Goal: Information Seeking & Learning: Check status

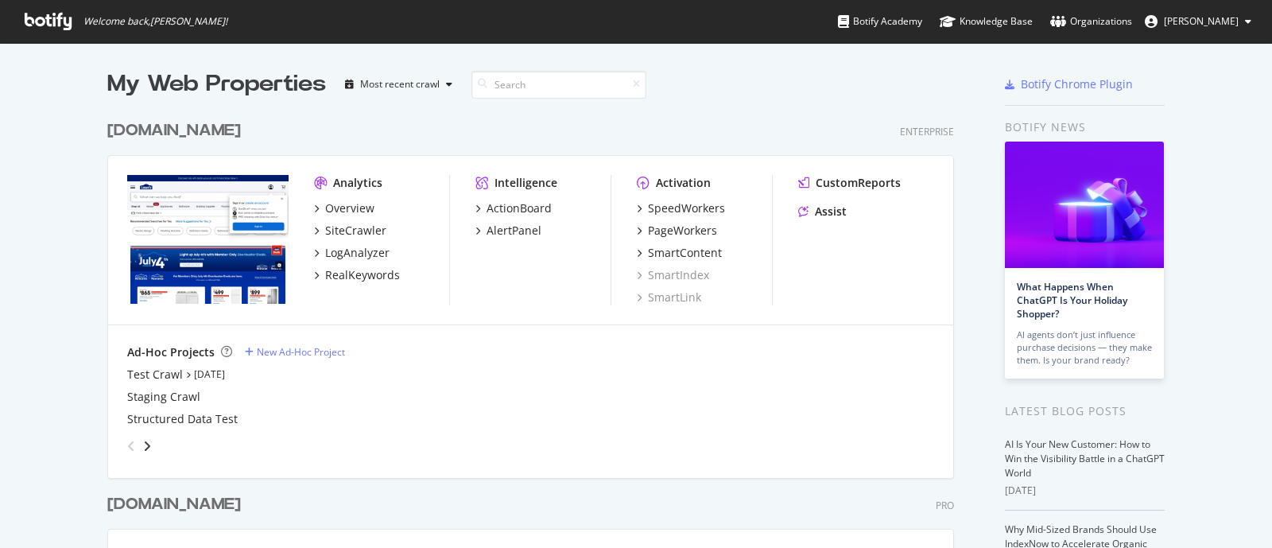
scroll to position [533, 1241]
drag, startPoint x: 0, startPoint y: 0, endPoint x: 347, endPoint y: 205, distance: 402.7
click at [347, 205] on div "Overview" at bounding box center [349, 208] width 49 height 16
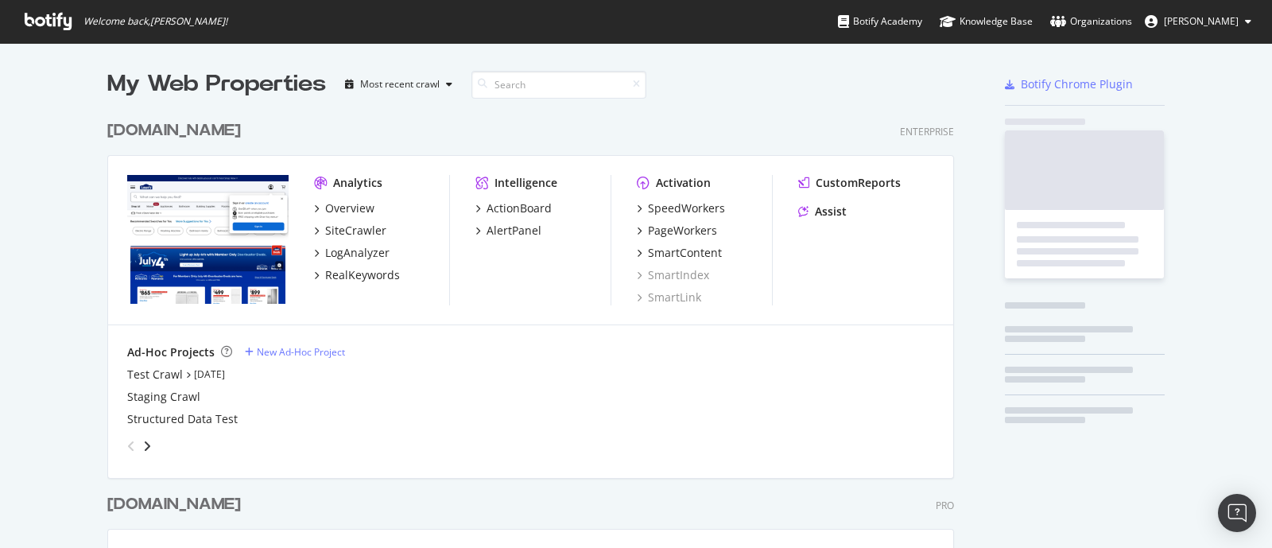
scroll to position [533, 1241]
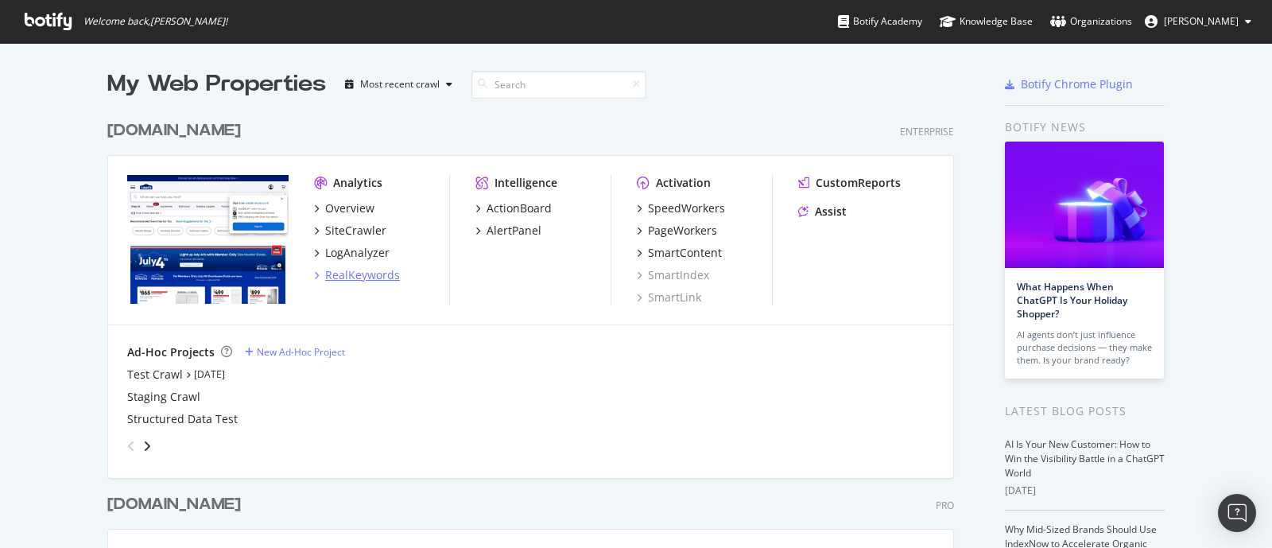
click at [352, 274] on div "RealKeywords" at bounding box center [362, 275] width 75 height 16
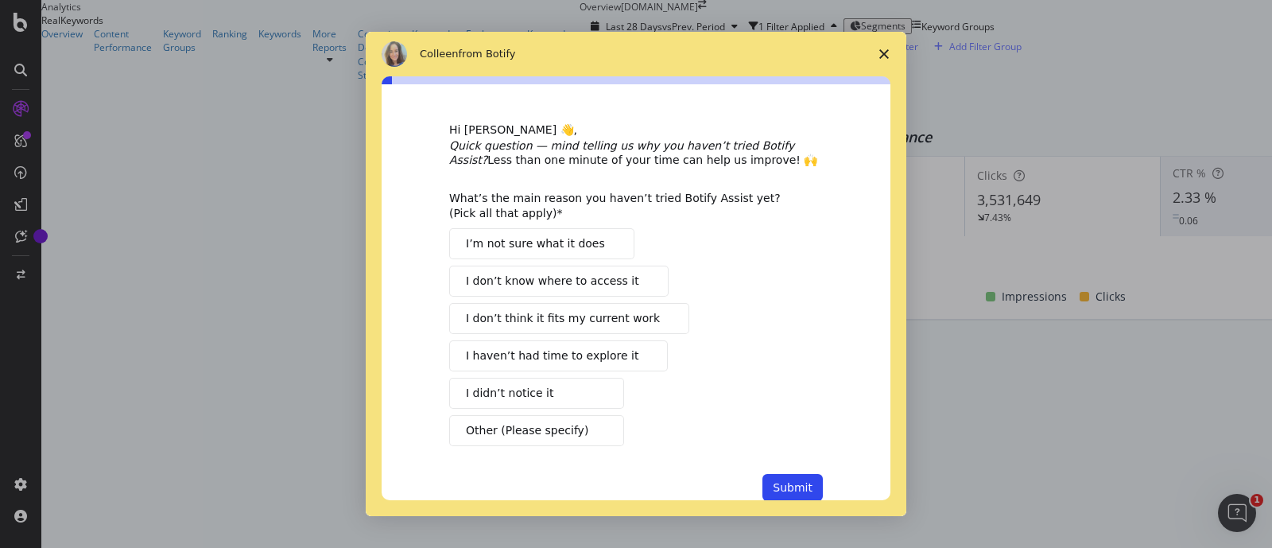
click at [881, 42] on span "Close survey" at bounding box center [884, 54] width 45 height 45
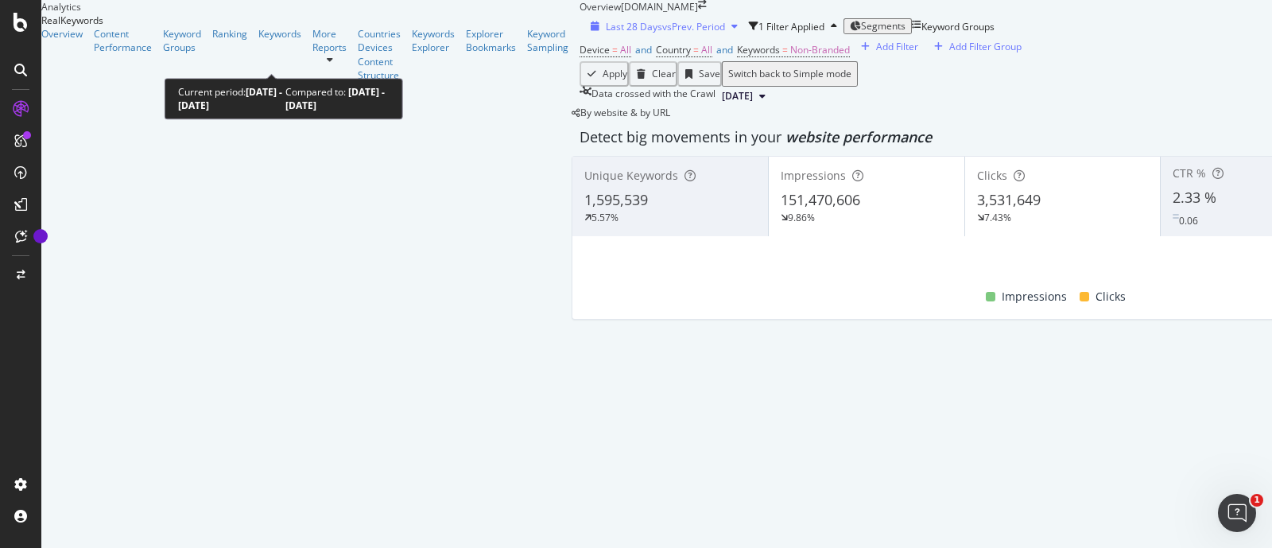
click at [662, 33] on span "vs Prev. Period" at bounding box center [693, 27] width 63 height 14
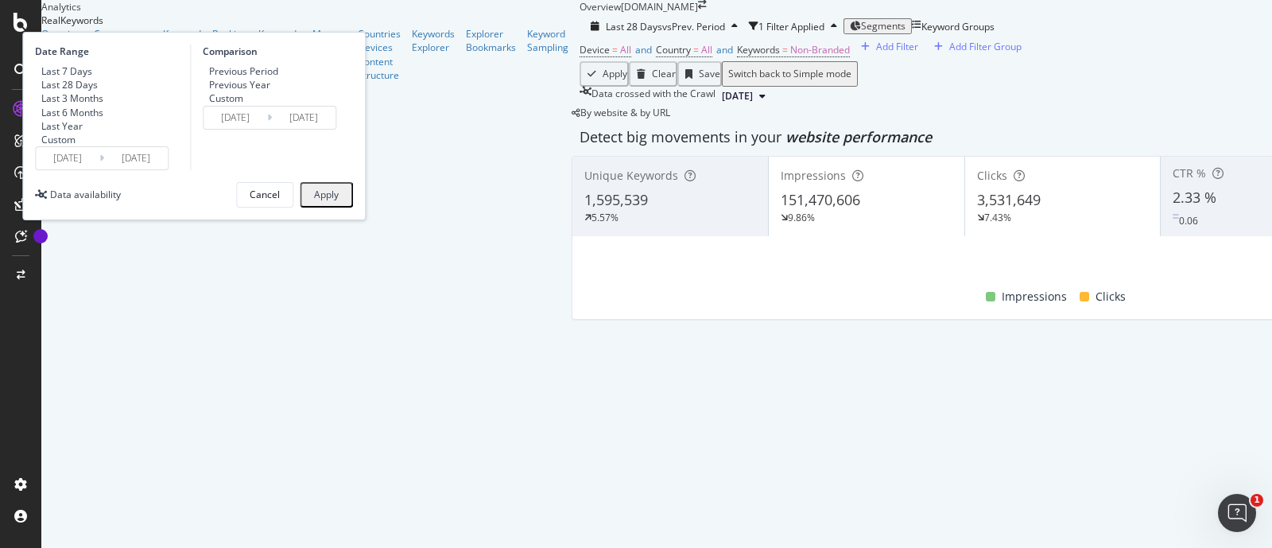
click at [76, 146] on div "Custom" at bounding box center [58, 140] width 34 height 14
click at [99, 169] on input "[DATE]" at bounding box center [68, 158] width 64 height 22
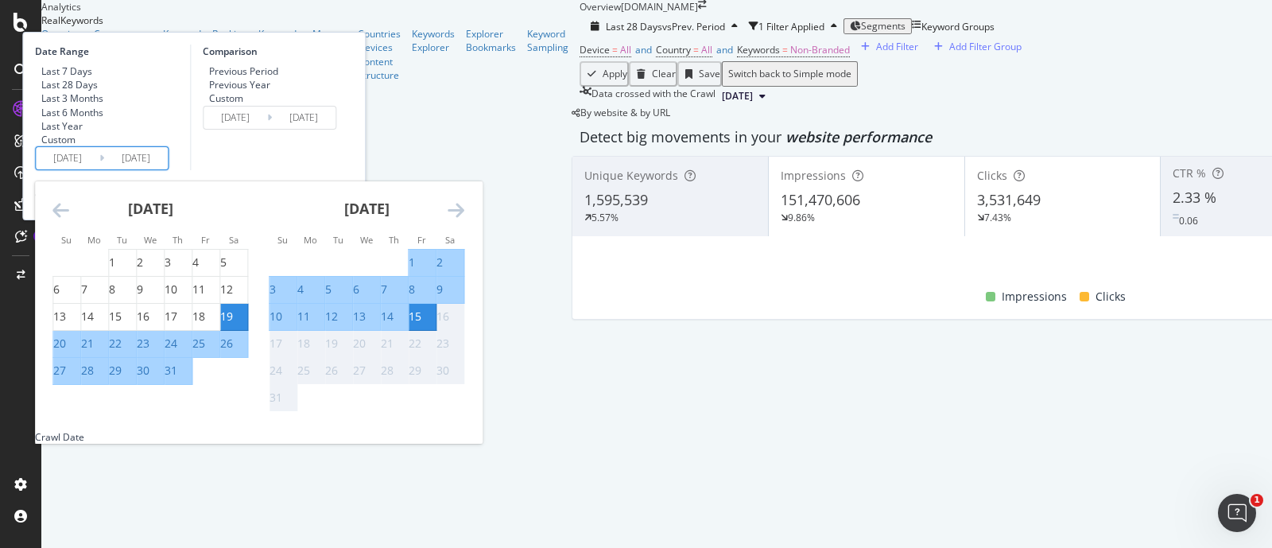
click at [69, 219] on icon "Move backward to switch to the previous month." at bounding box center [60, 209] width 17 height 19
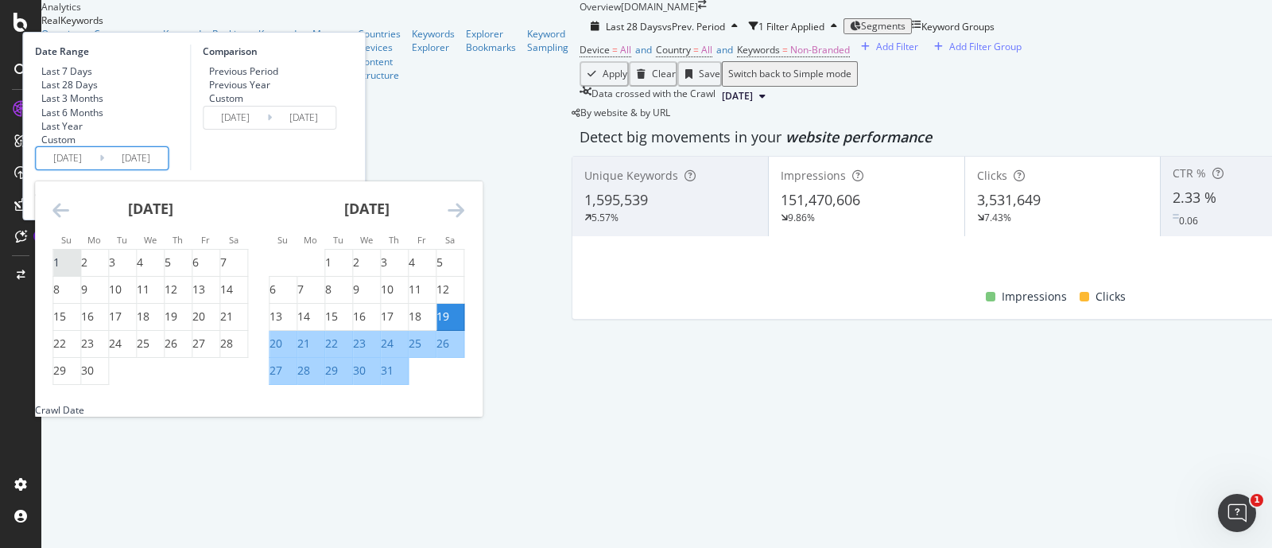
click at [60, 270] on div "1" at bounding box center [56, 262] width 6 height 16
type input "[DATE]"
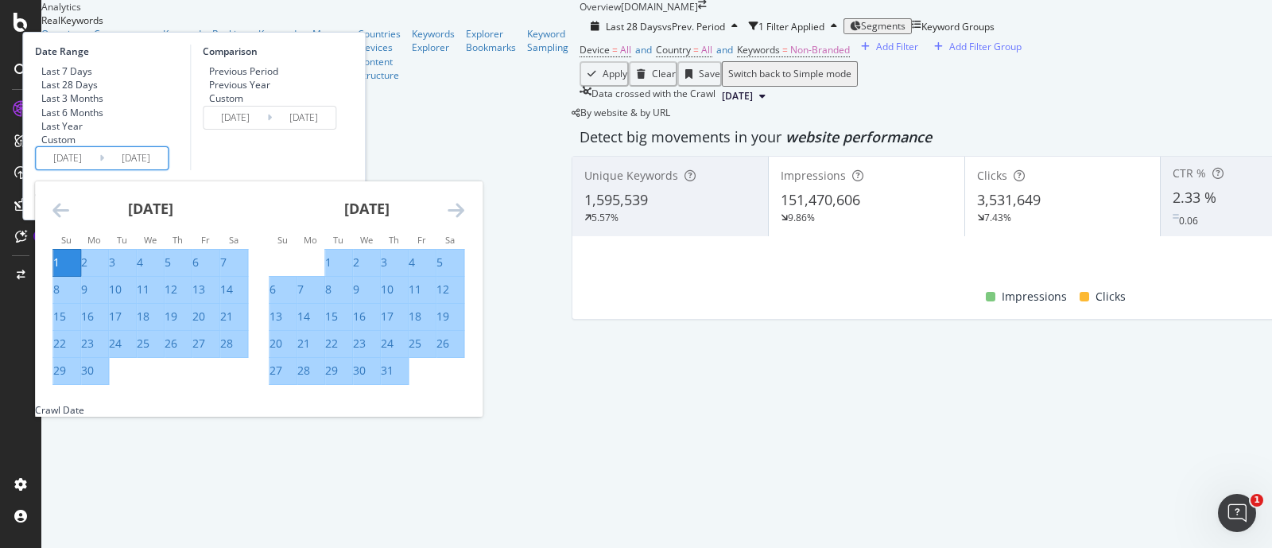
click at [94, 378] on div "30" at bounding box center [87, 370] width 13 height 16
type input "[DATE]"
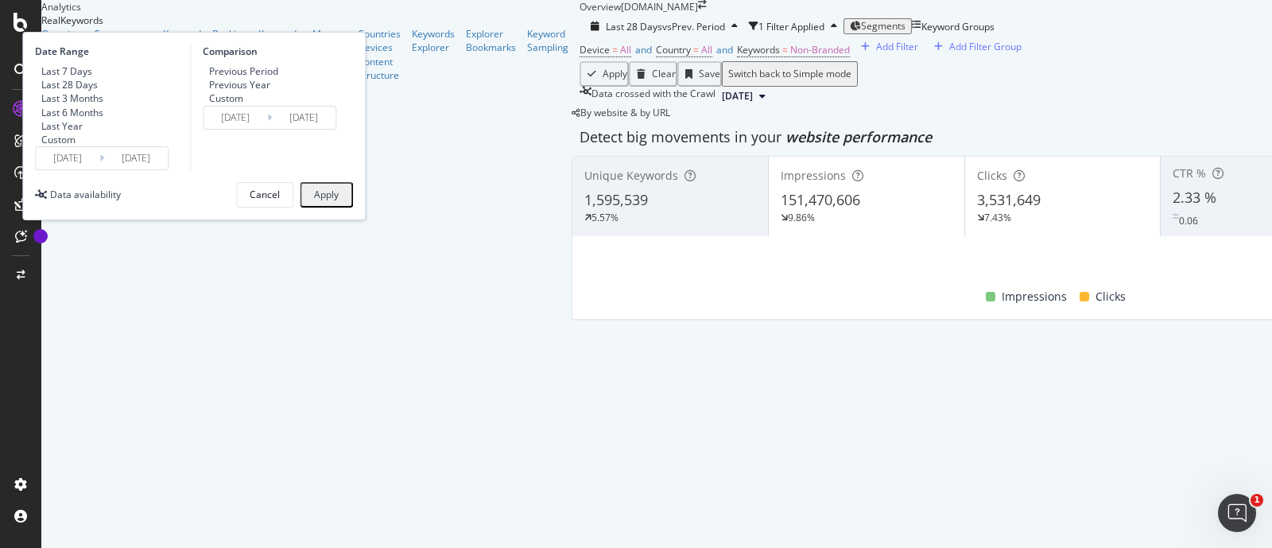
click at [278, 105] on div "Previous Period Previous Year Custom" at bounding box center [241, 84] width 76 height 41
click at [243, 105] on div "Custom" at bounding box center [226, 98] width 34 height 14
click at [267, 129] on input "[DATE]" at bounding box center [235, 118] width 64 height 22
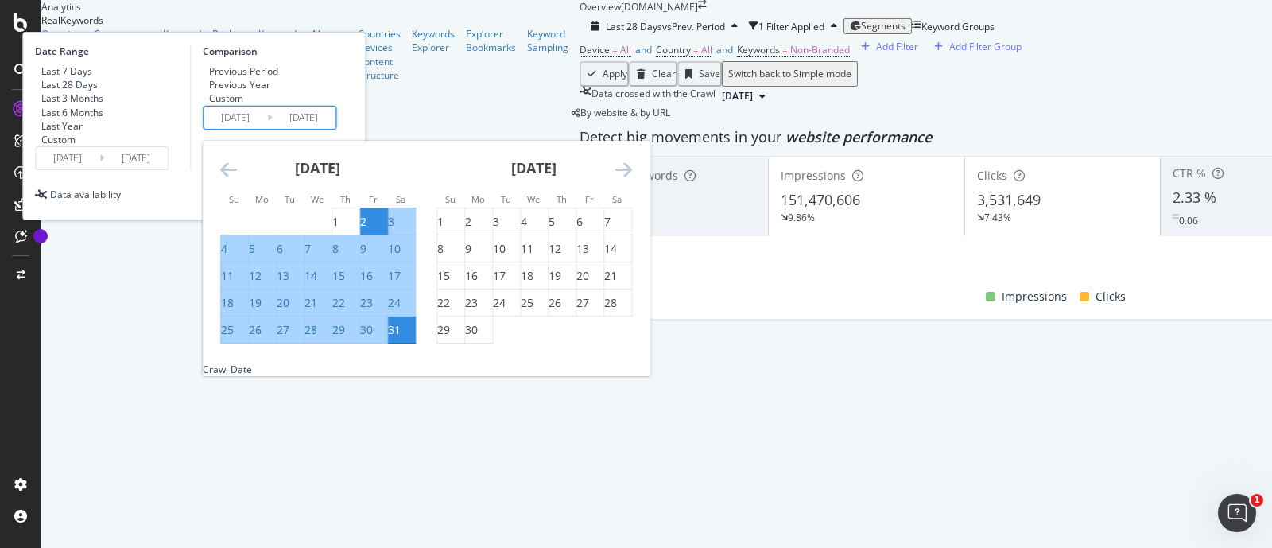
click at [237, 179] on icon "Move backward to switch to the previous month." at bounding box center [228, 169] width 17 height 19
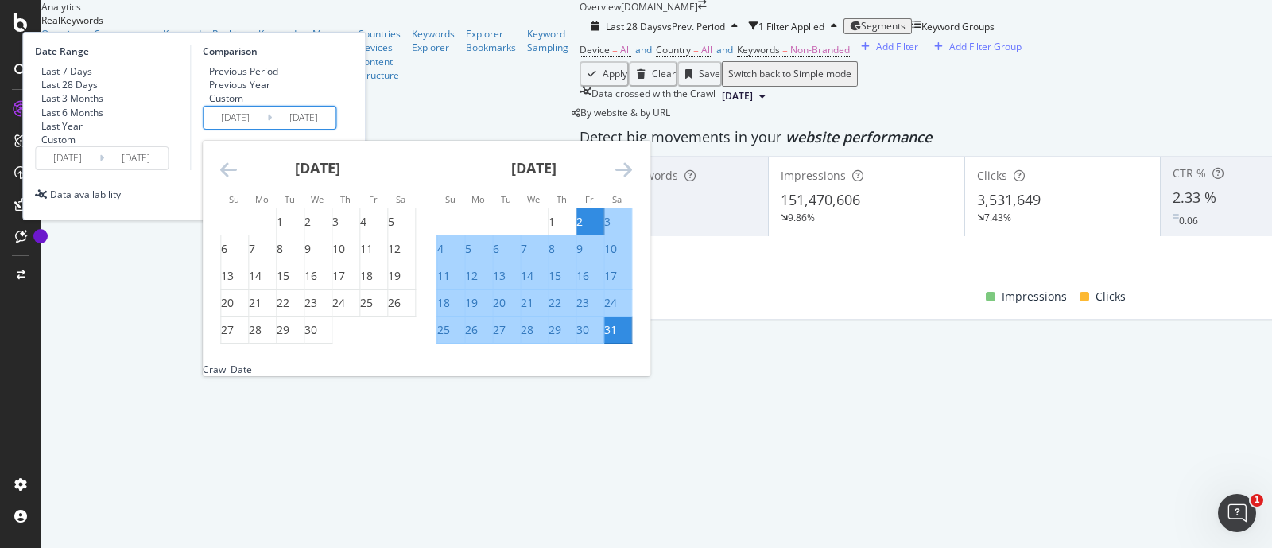
click at [237, 179] on icon "Move backward to switch to the previous month." at bounding box center [228, 169] width 17 height 19
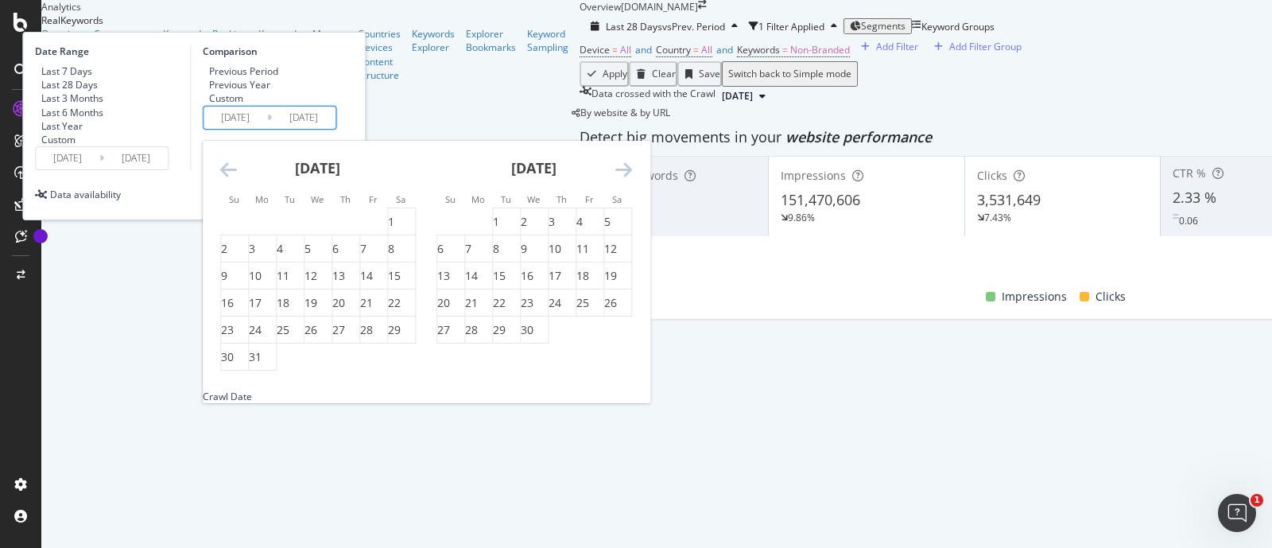
click at [237, 179] on icon "Move backward to switch to the previous month." at bounding box center [228, 169] width 17 height 19
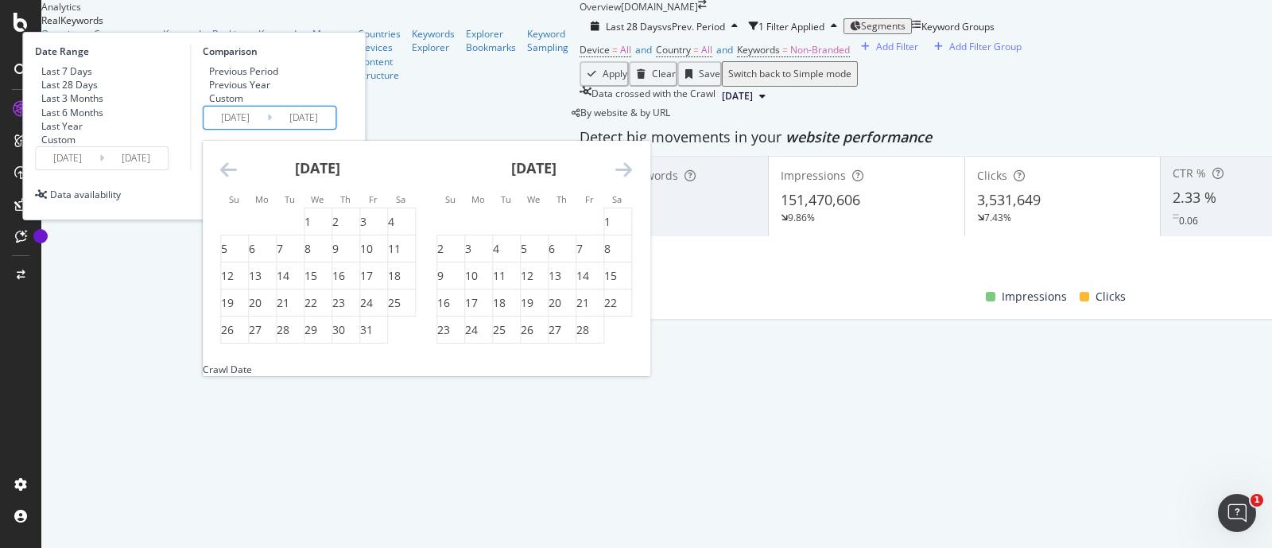
click at [237, 179] on icon "Move backward to switch to the previous month." at bounding box center [228, 169] width 17 height 19
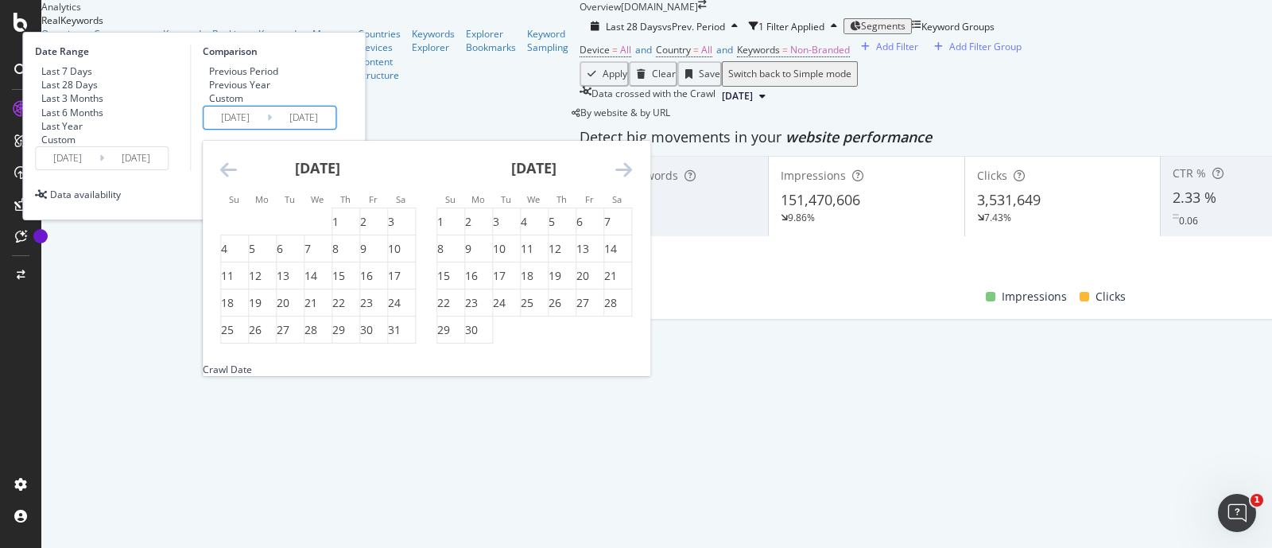
click at [237, 179] on icon "Move backward to switch to the previous month." at bounding box center [228, 169] width 17 height 19
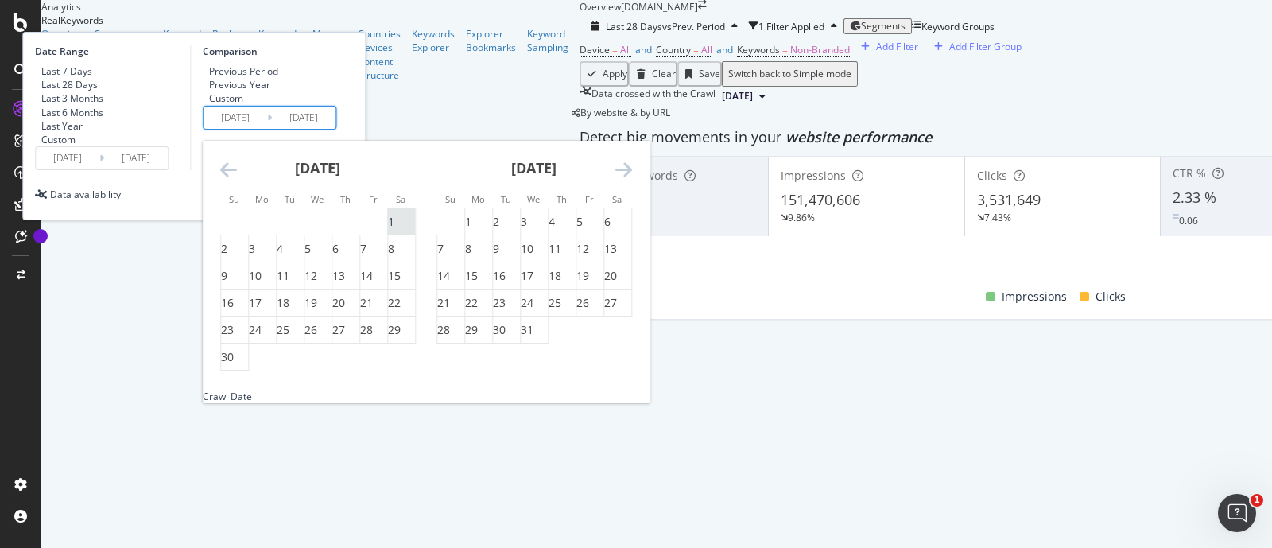
click at [394, 230] on div "1" at bounding box center [391, 222] width 6 height 16
type input "[DATE]"
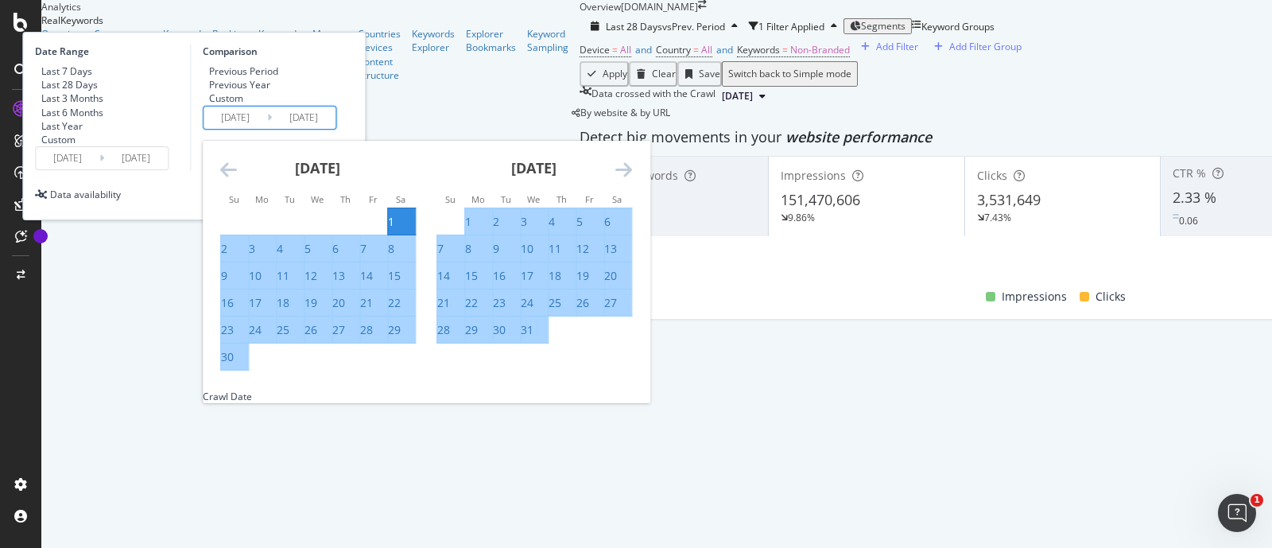
click at [234, 365] on div "30" at bounding box center [227, 357] width 13 height 16
type input "[DATE]"
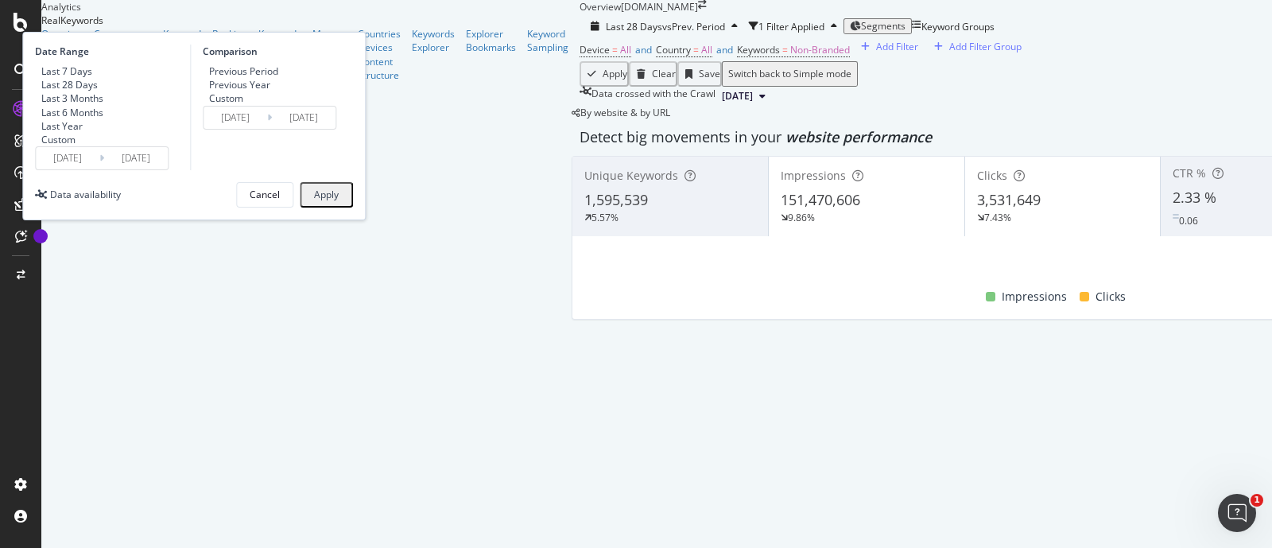
click at [339, 200] on div "Apply" at bounding box center [326, 194] width 25 height 11
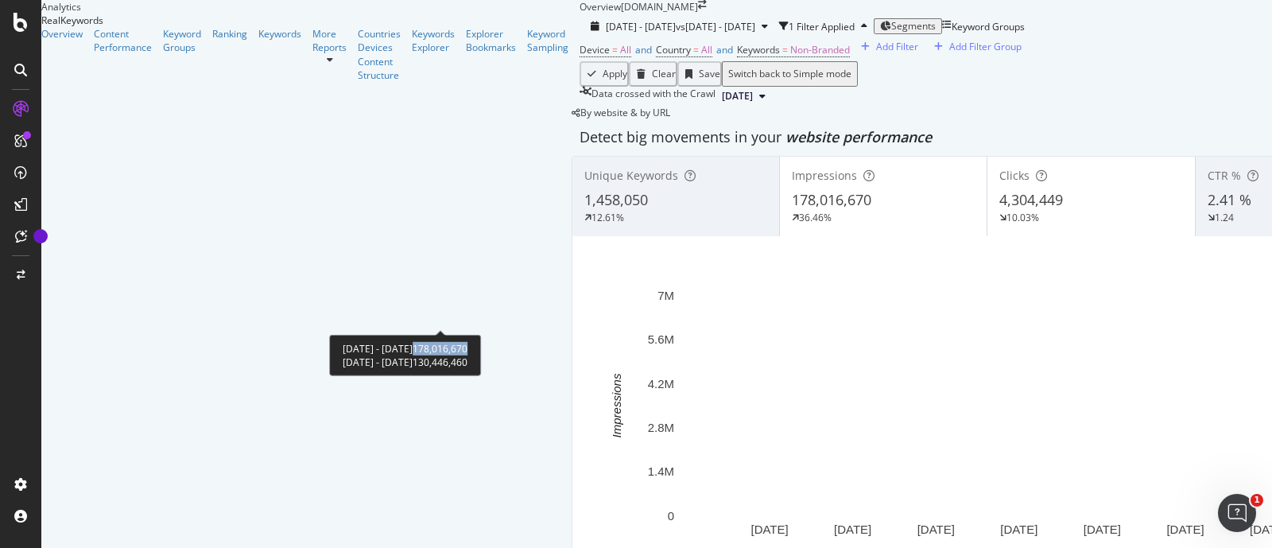
drag, startPoint x: 485, startPoint y: 349, endPoint x: 538, endPoint y: 353, distance: 53.4
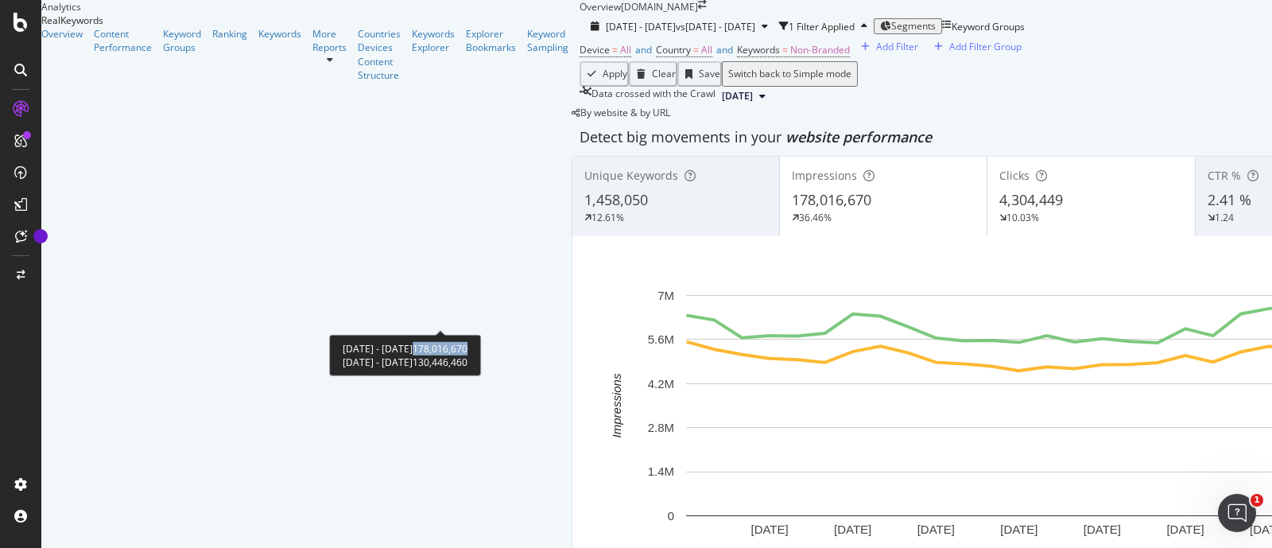
click at [467, 353] on span "178,016,670" at bounding box center [440, 349] width 55 height 14
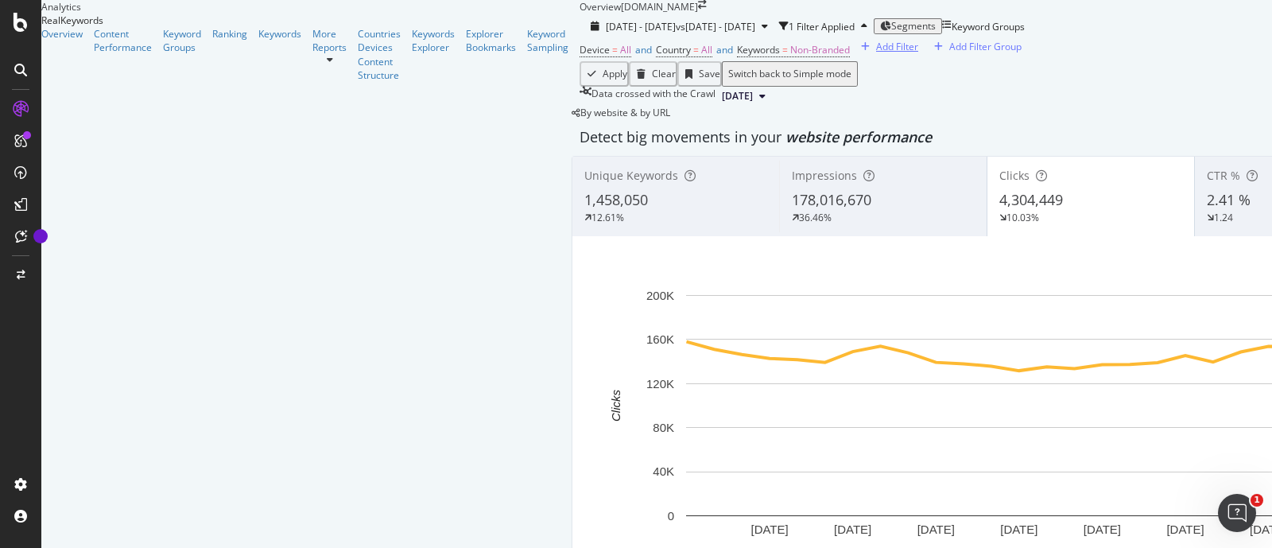
click at [876, 53] on div "Add Filter" at bounding box center [897, 47] width 42 height 14
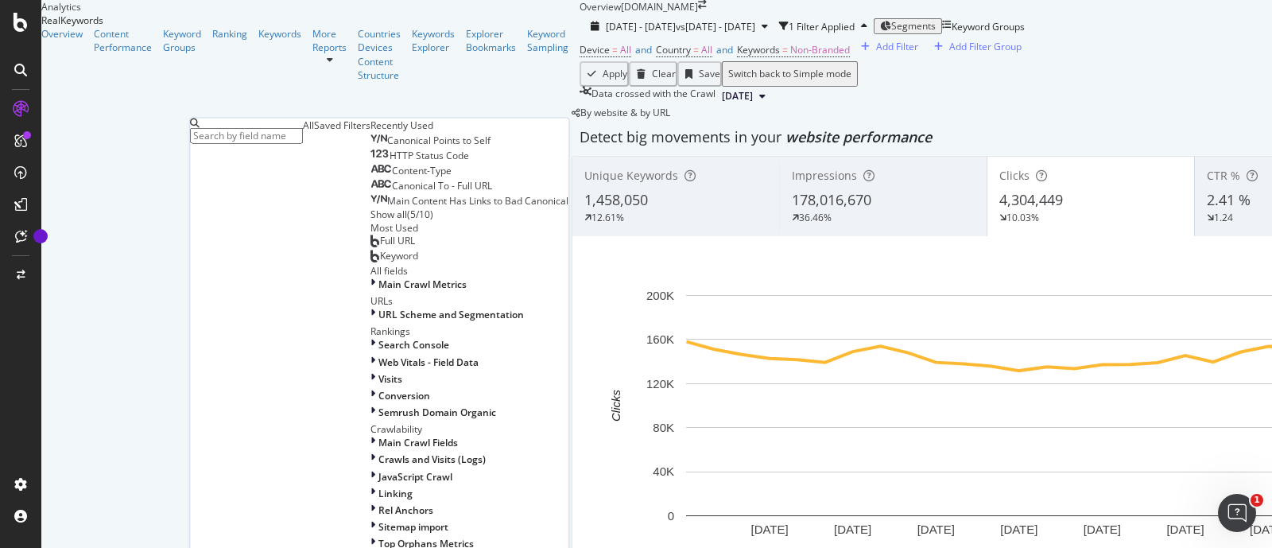
click at [270, 133] on input "text" at bounding box center [246, 136] width 113 height 16
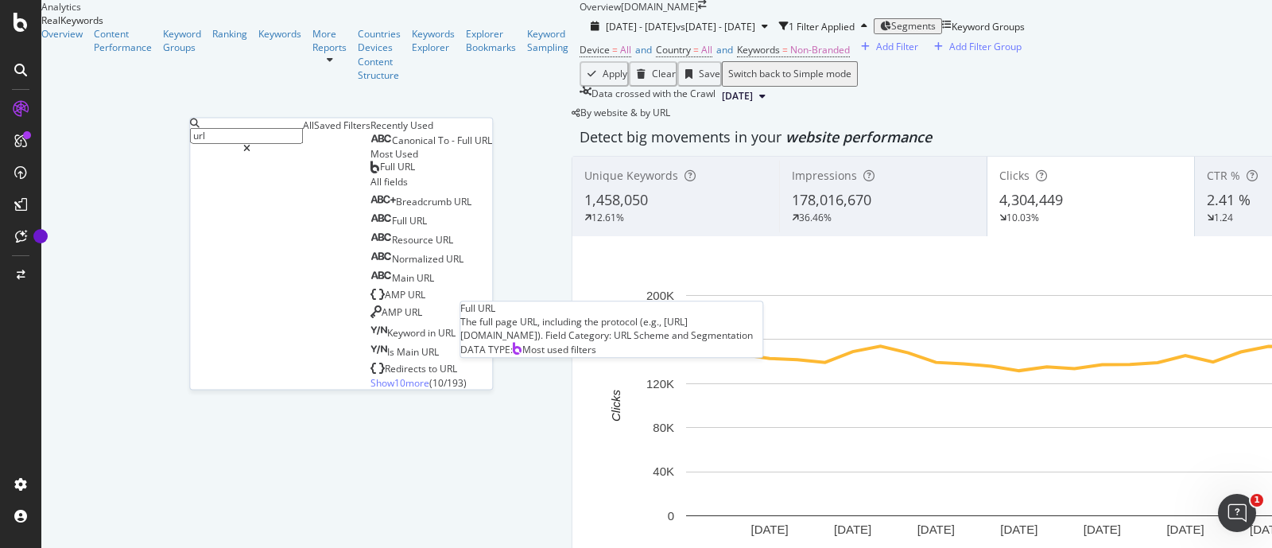
type input "url"
drag, startPoint x: 258, startPoint y: 307, endPoint x: 262, endPoint y: 319, distance: 12.6
click at [370, 173] on div "Full URL" at bounding box center [392, 167] width 45 height 13
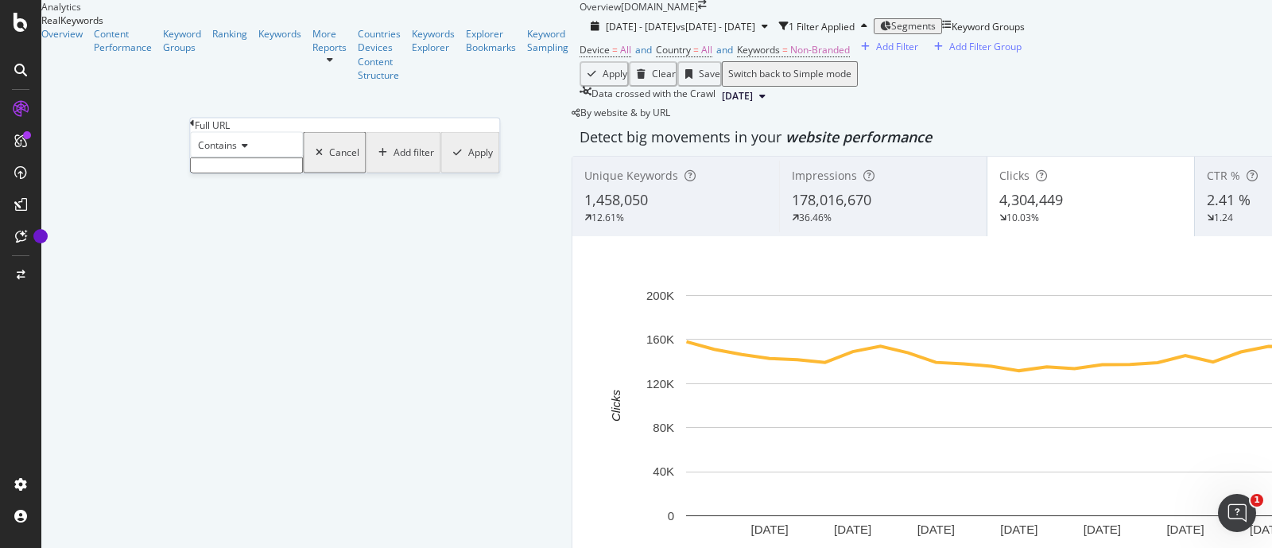
click at [234, 152] on span "Contains" at bounding box center [217, 145] width 39 height 14
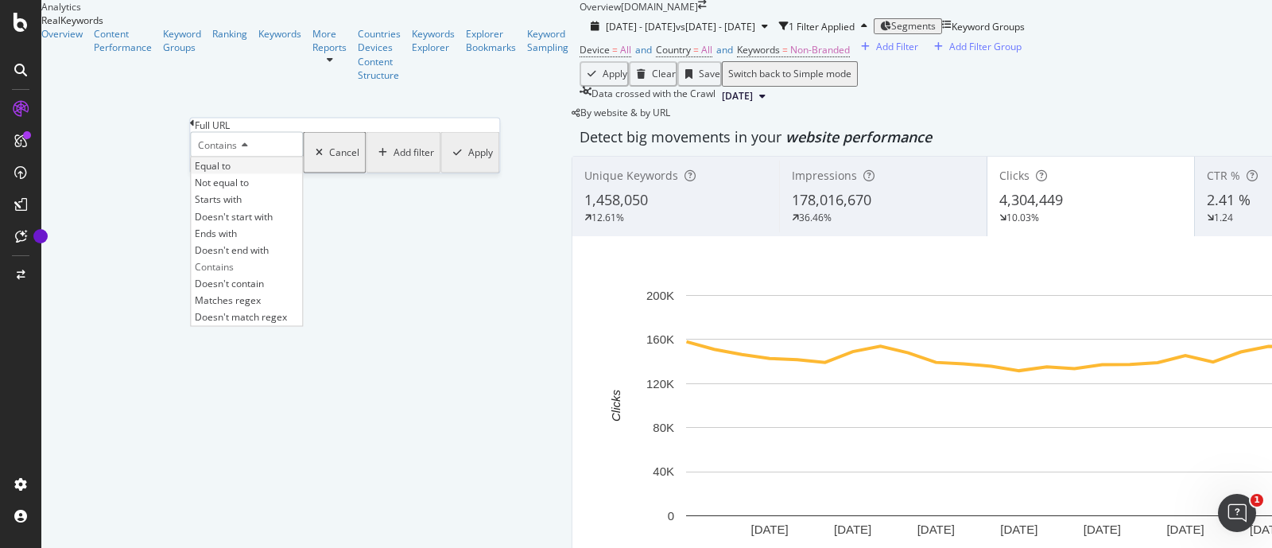
click at [250, 174] on div "Equal to" at bounding box center [246, 165] width 111 height 17
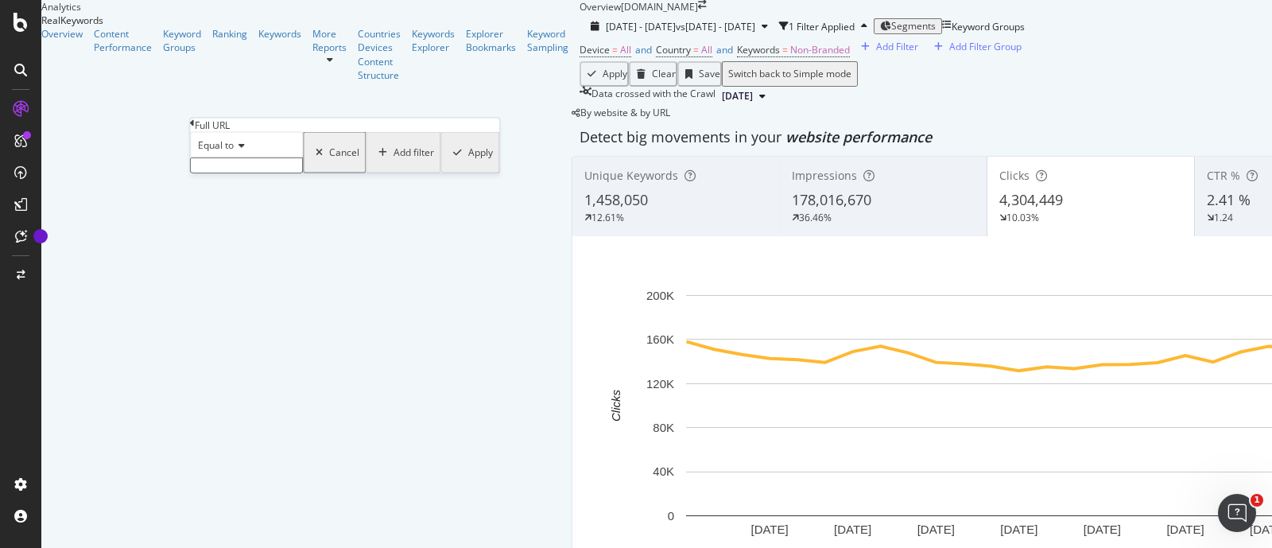
click at [238, 173] on input "text" at bounding box center [246, 165] width 113 height 16
paste input "[URL][DOMAIN_NAME]"
type input "[URL][DOMAIN_NAME]"
click at [467, 164] on div "Apply" at bounding box center [479, 157] width 25 height 14
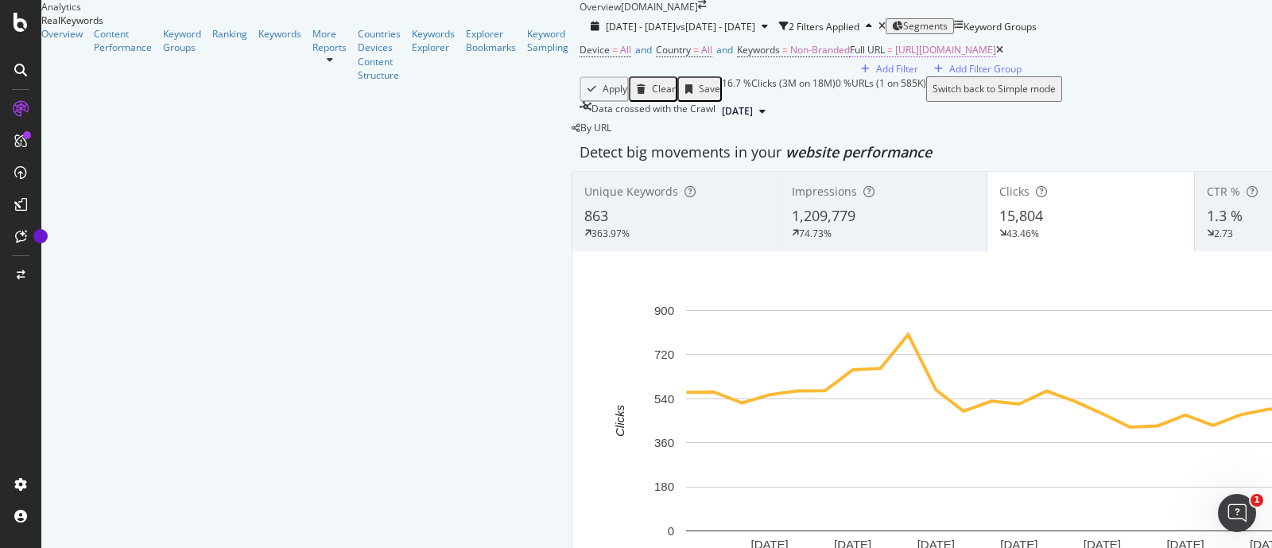
click at [895, 56] on span "[URL][DOMAIN_NAME]" at bounding box center [945, 50] width 101 height 14
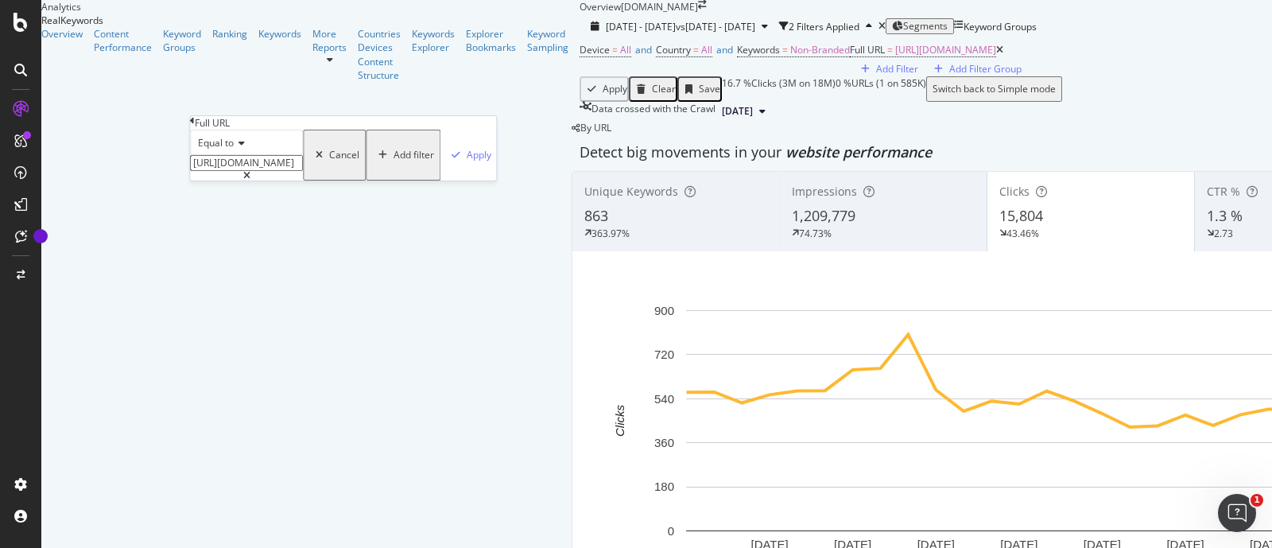
click at [647, 76] on div "Device = All and Country = All and Keywords = Non-Branded Full URL = [URL][DOMA…" at bounding box center [1090, 57] width 1022 height 37
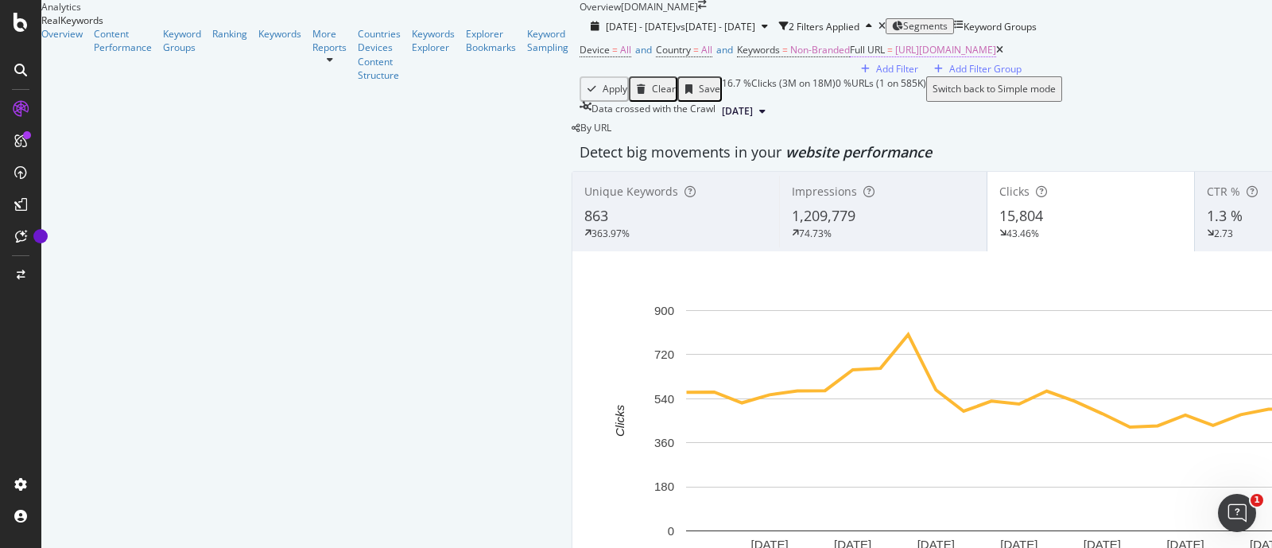
click at [895, 56] on span "[URL][DOMAIN_NAME]" at bounding box center [945, 50] width 101 height 14
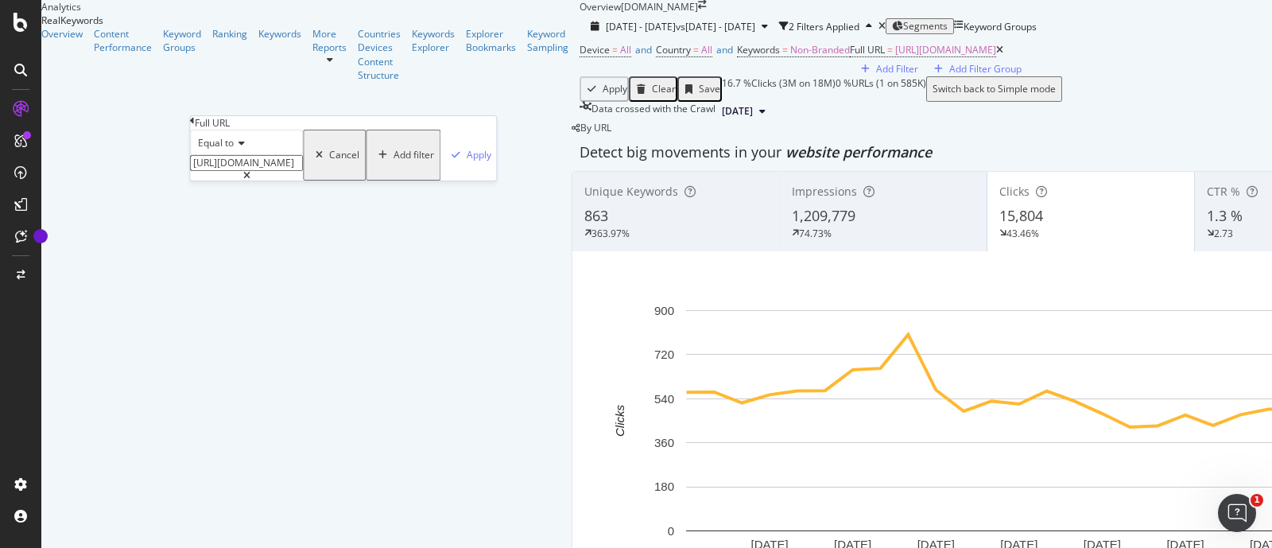
click at [234, 149] on span "Equal to" at bounding box center [216, 143] width 36 height 14
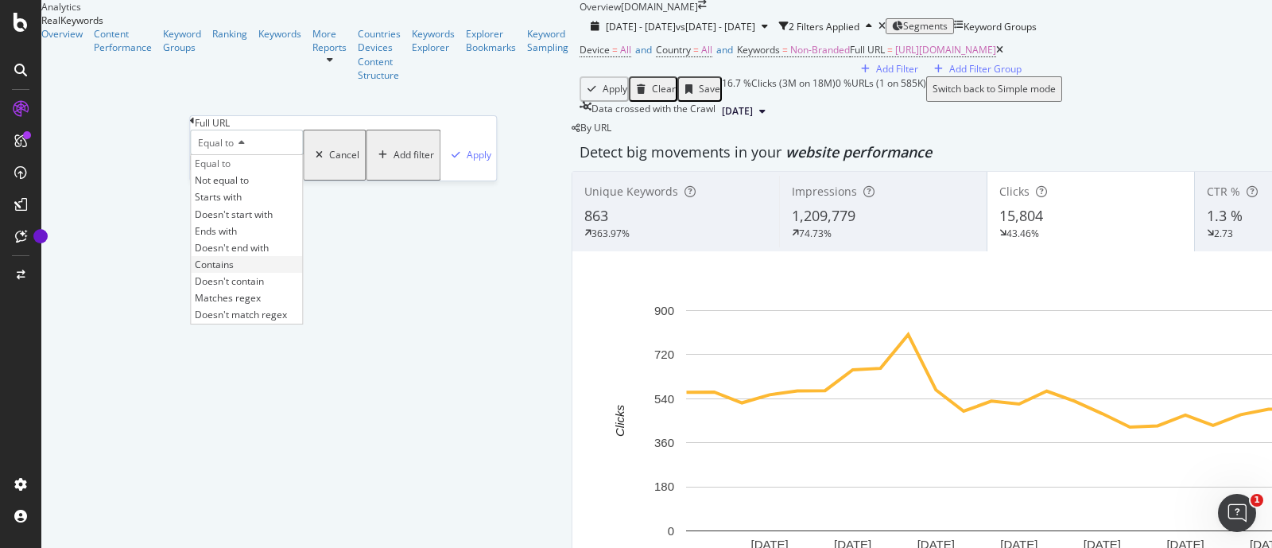
click at [269, 273] on div "Contains" at bounding box center [246, 264] width 111 height 17
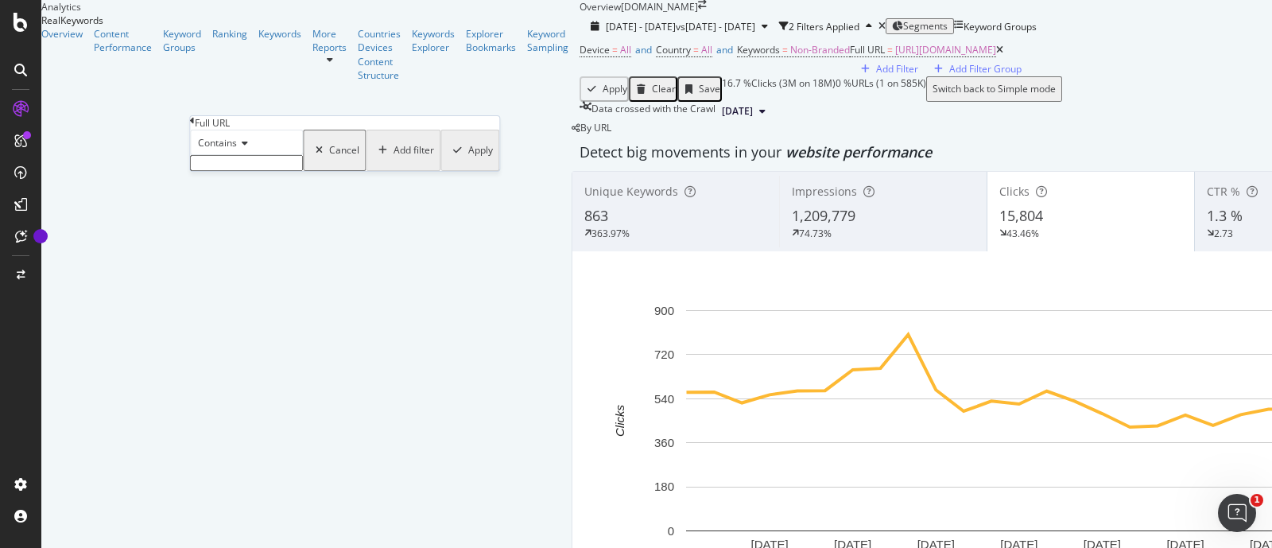
click at [271, 171] on input "text" at bounding box center [246, 163] width 113 height 16
paste input "[URL][DOMAIN_NAME]"
type input "[URL][DOMAIN_NAME]"
click at [467, 161] on div "Apply" at bounding box center [479, 155] width 25 height 14
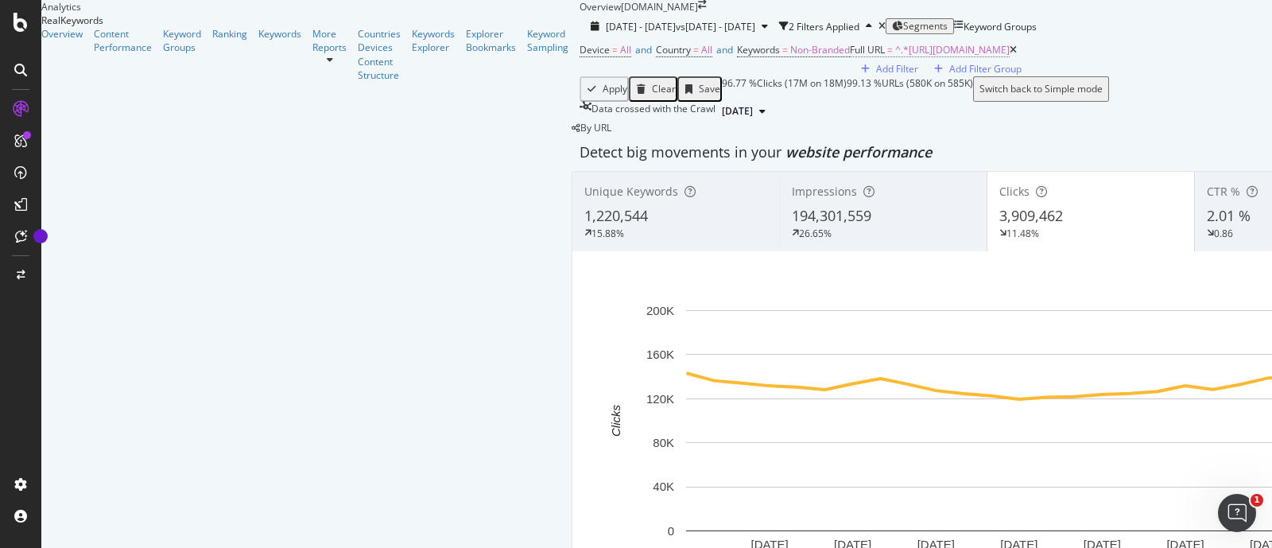
click at [895, 56] on span "^.*[URL][DOMAIN_NAME]" at bounding box center [952, 50] width 114 height 14
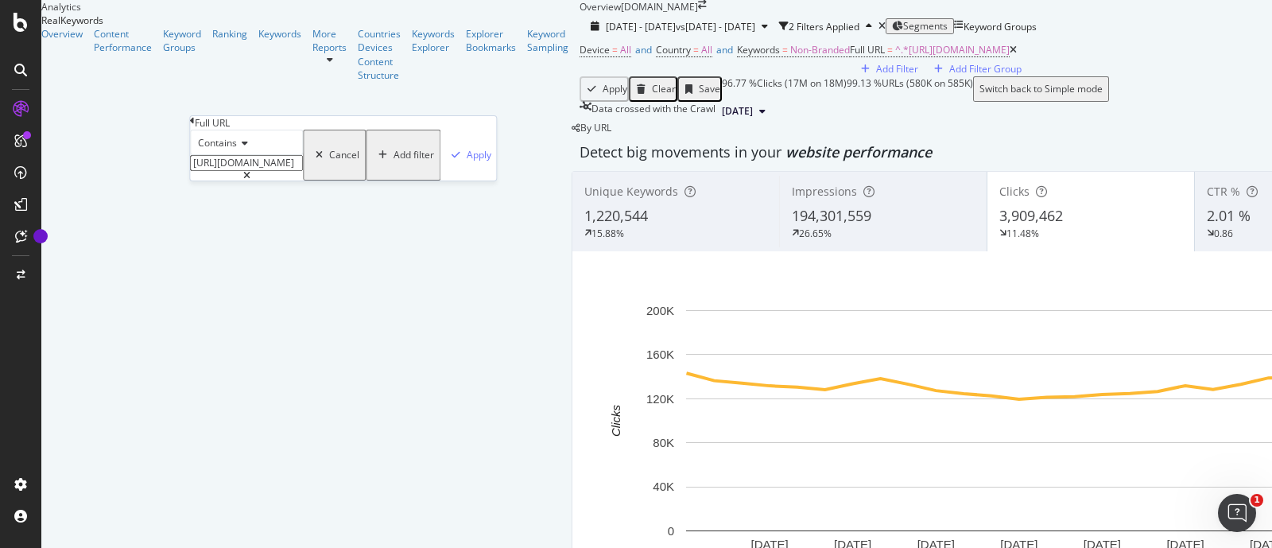
click at [233, 155] on div "Contains" at bounding box center [246, 142] width 113 height 25
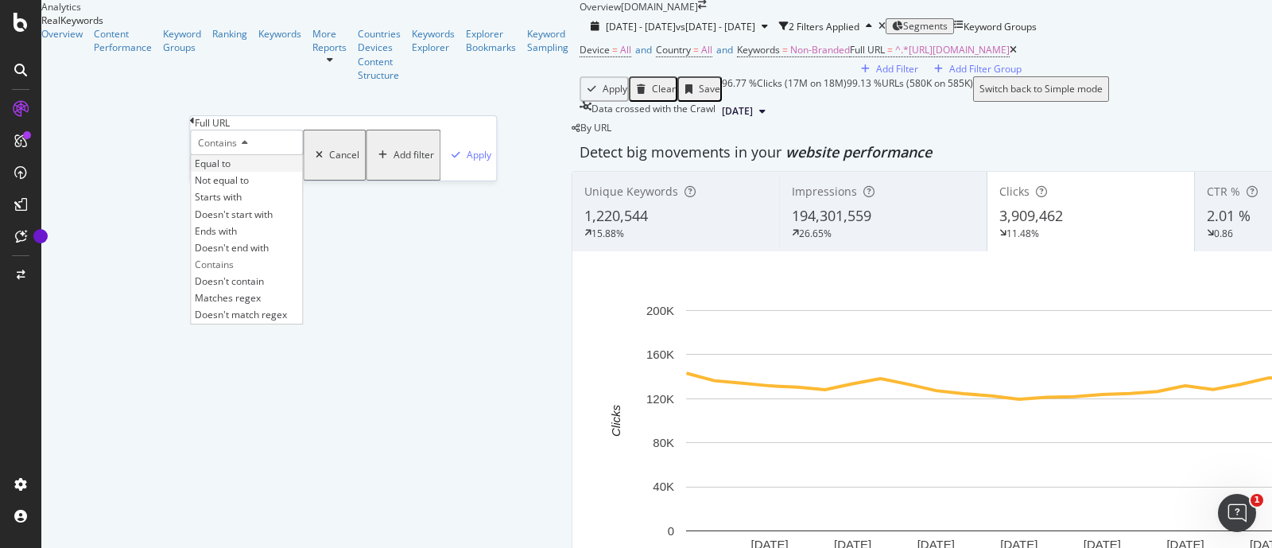
click at [250, 172] on div "Equal to" at bounding box center [246, 163] width 111 height 17
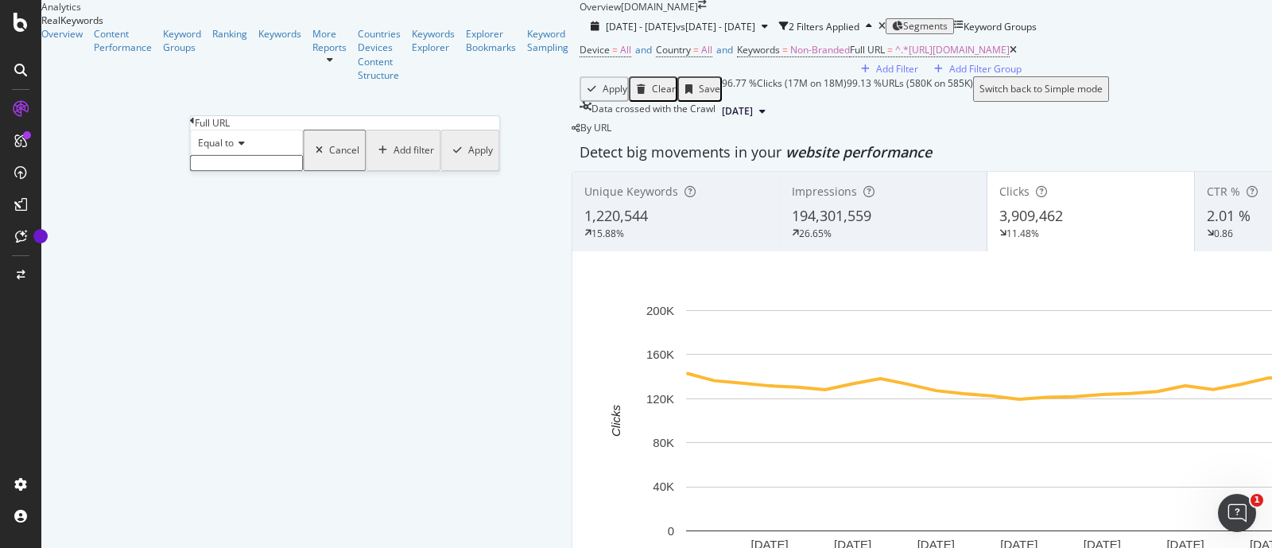
click at [303, 171] on input "text" at bounding box center [246, 163] width 113 height 16
paste input "[URL][DOMAIN_NAME]"
type input "[URL][DOMAIN_NAME]"
click at [445, 160] on div "button" at bounding box center [455, 155] width 21 height 10
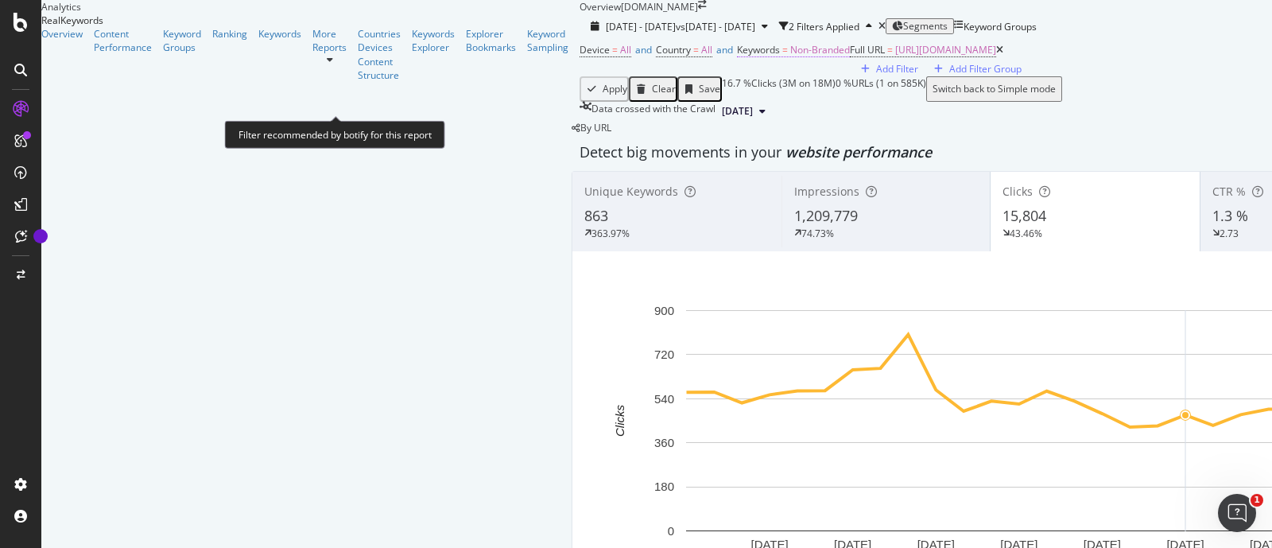
click at [790, 56] on span "Non-Branded" at bounding box center [820, 50] width 60 height 14
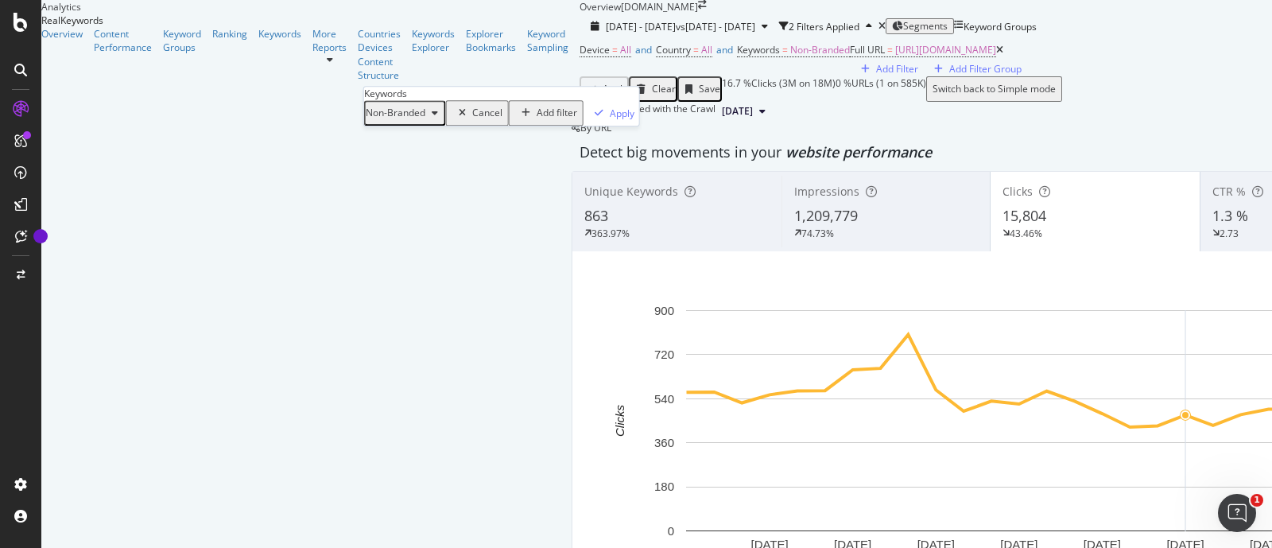
click at [425, 120] on span "Non-Branded" at bounding box center [396, 114] width 60 height 14
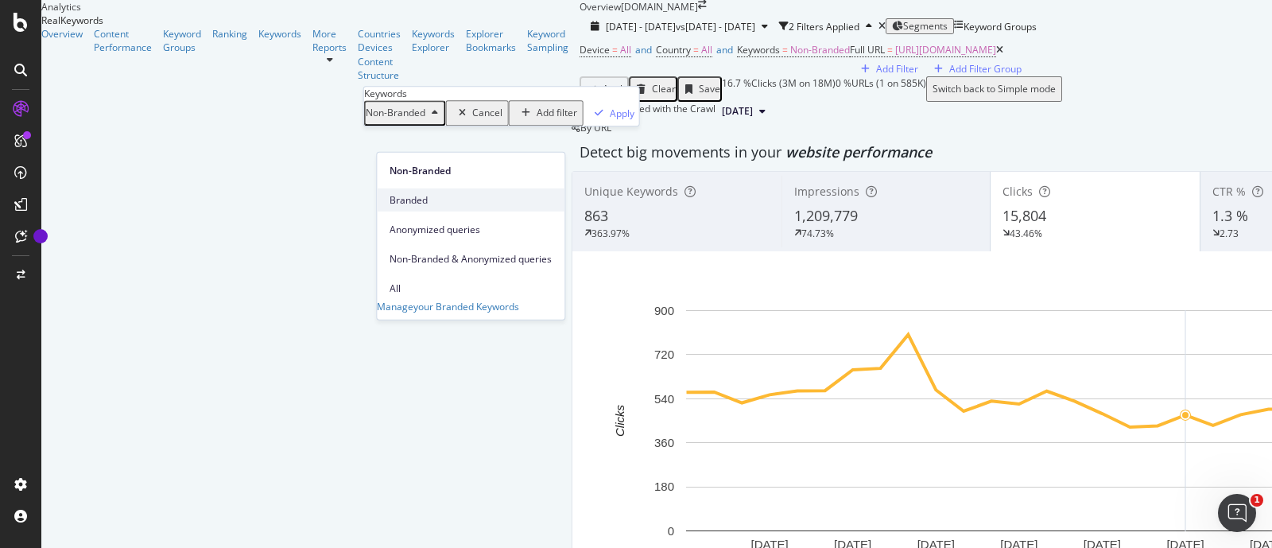
click at [421, 192] on span "Branded" at bounding box center [470, 199] width 162 height 14
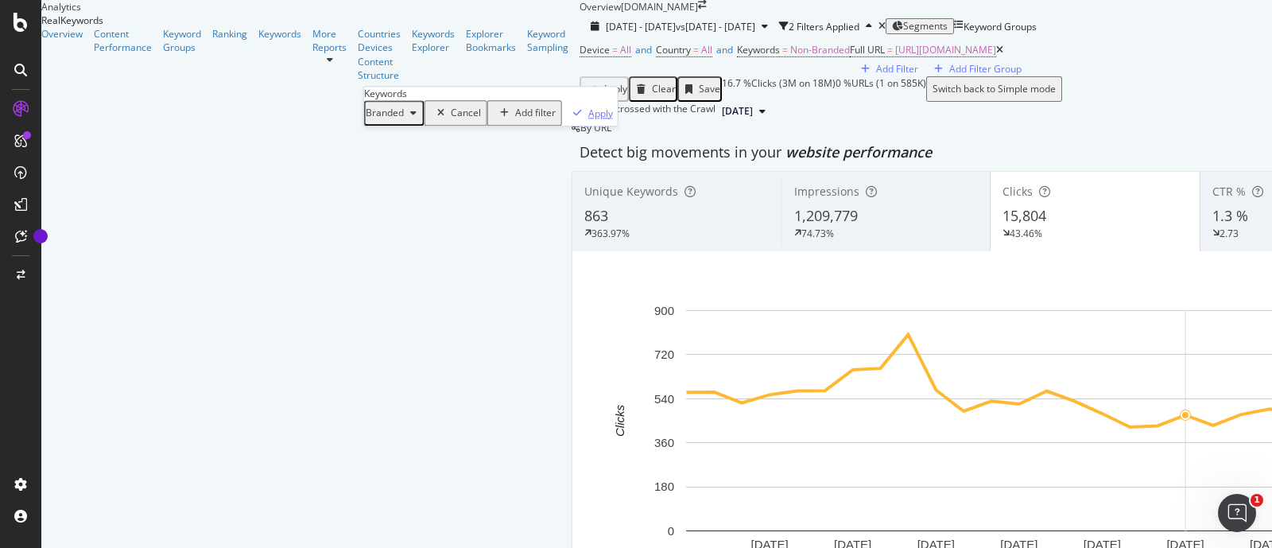
click at [588, 120] on div "Apply" at bounding box center [600, 114] width 25 height 14
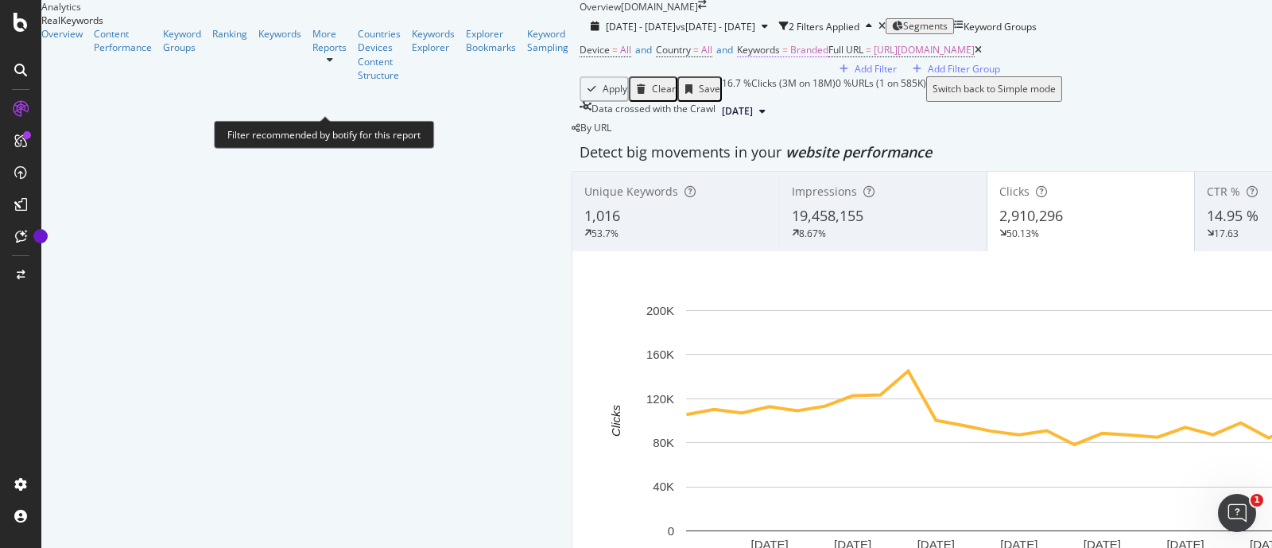
click at [790, 56] on span "Branded" at bounding box center [809, 50] width 38 height 14
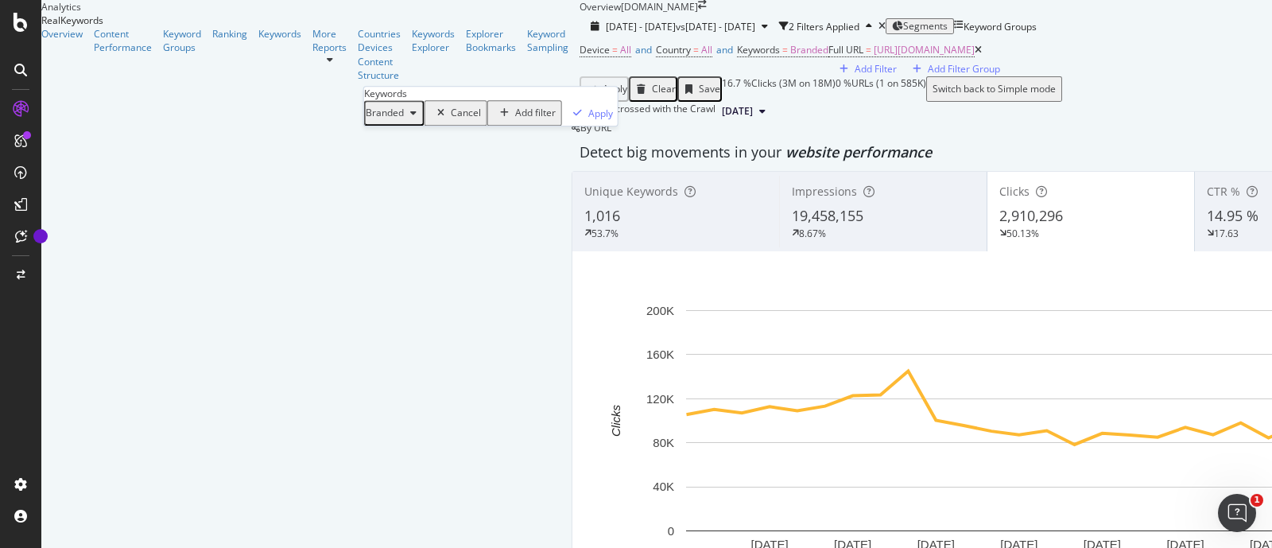
click at [421, 118] on div "button" at bounding box center [413, 113] width 19 height 10
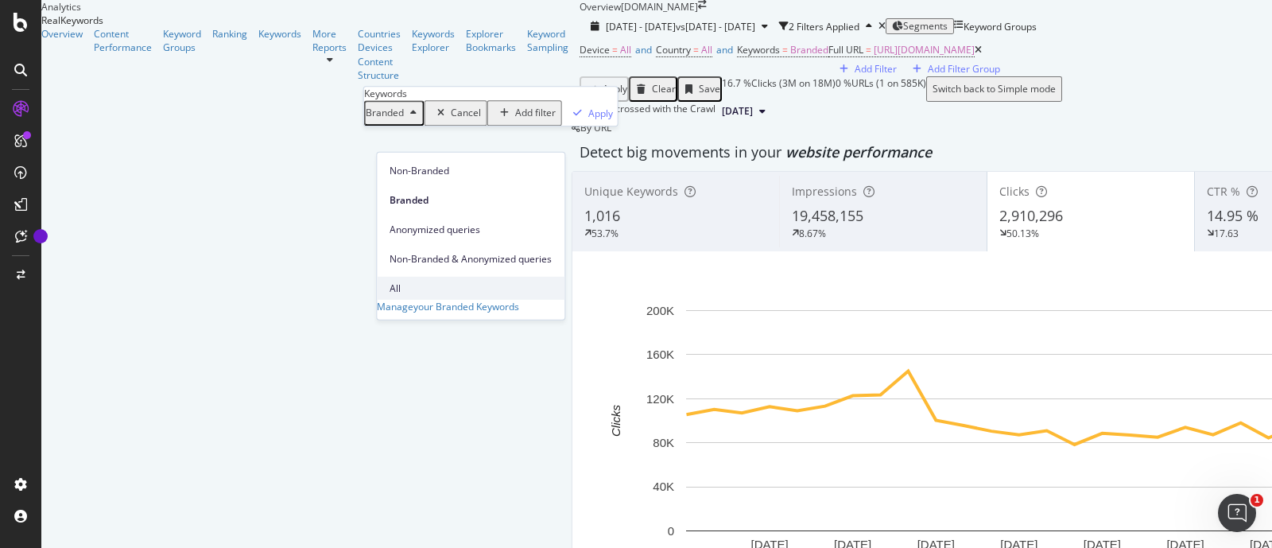
click at [404, 281] on span "All" at bounding box center [470, 288] width 162 height 14
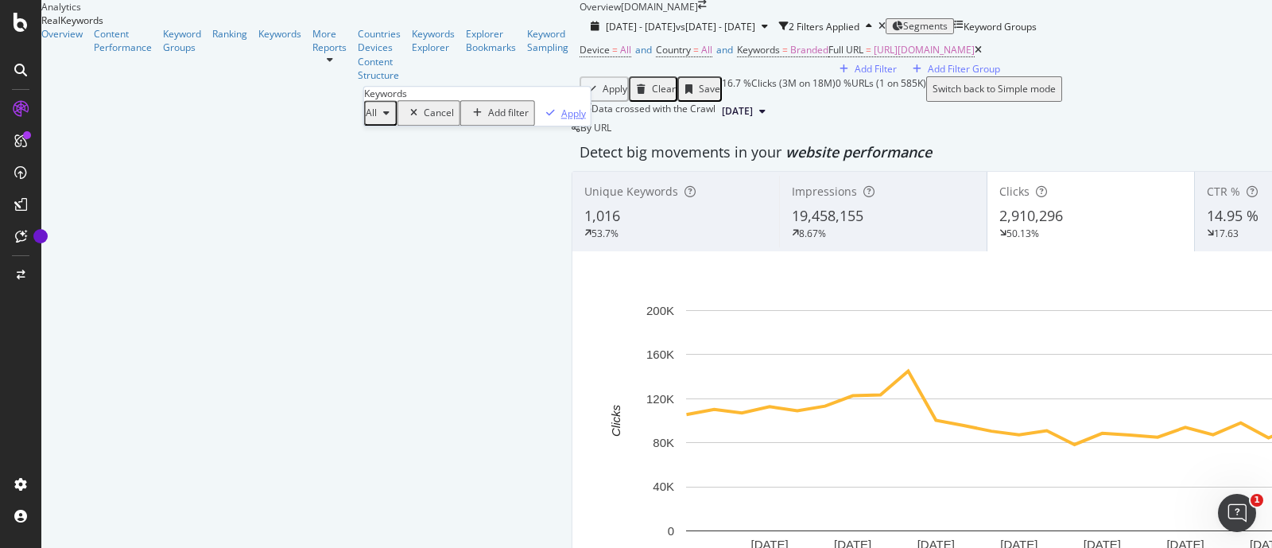
click at [561, 120] on div "Apply" at bounding box center [573, 114] width 25 height 14
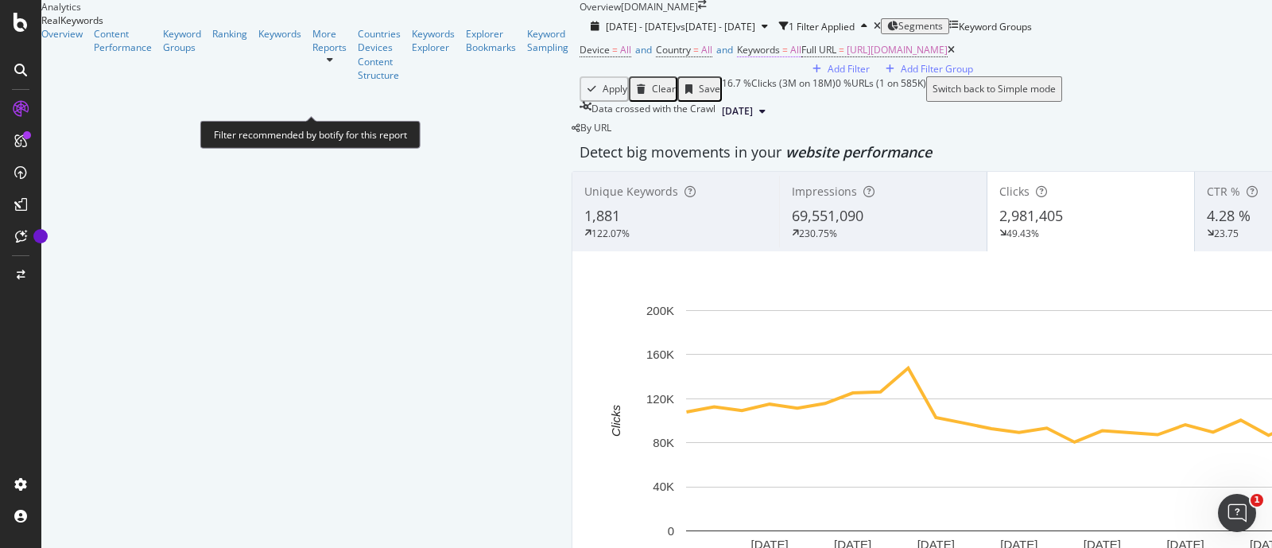
click at [782, 56] on span "=" at bounding box center [785, 50] width 6 height 14
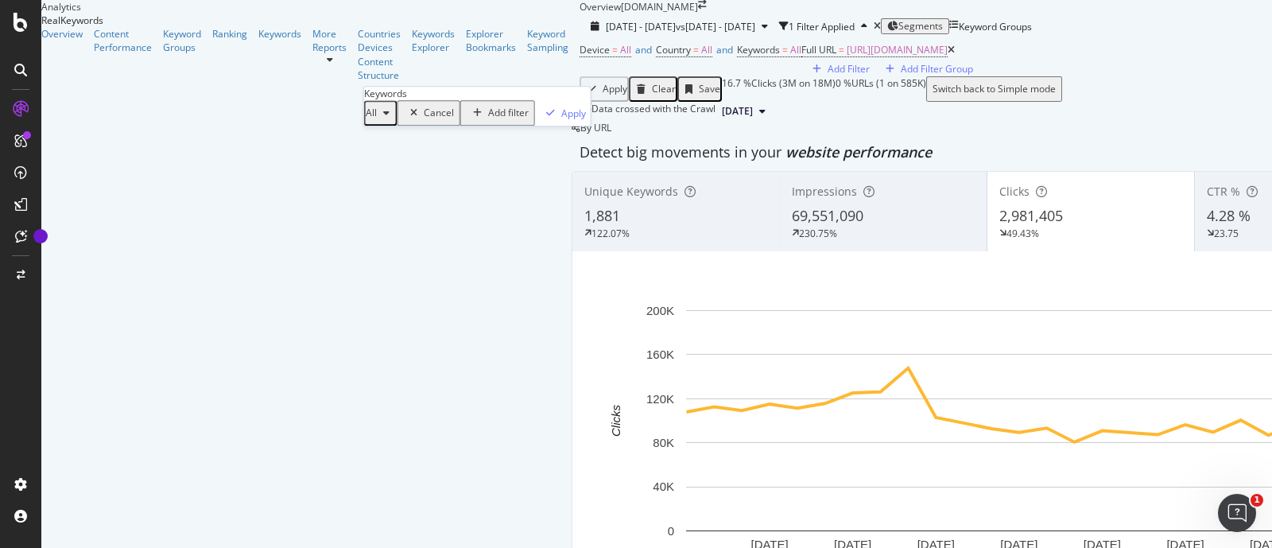
click at [396, 123] on div "All" at bounding box center [381, 113] width 30 height 21
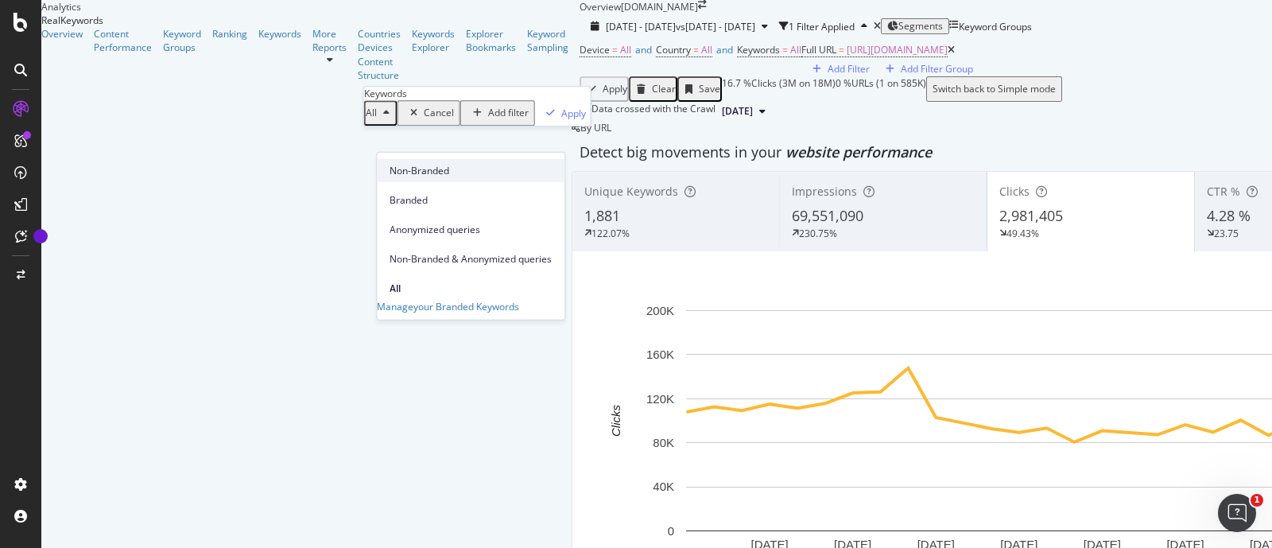
click at [413, 169] on span "Non-Branded" at bounding box center [470, 170] width 162 height 14
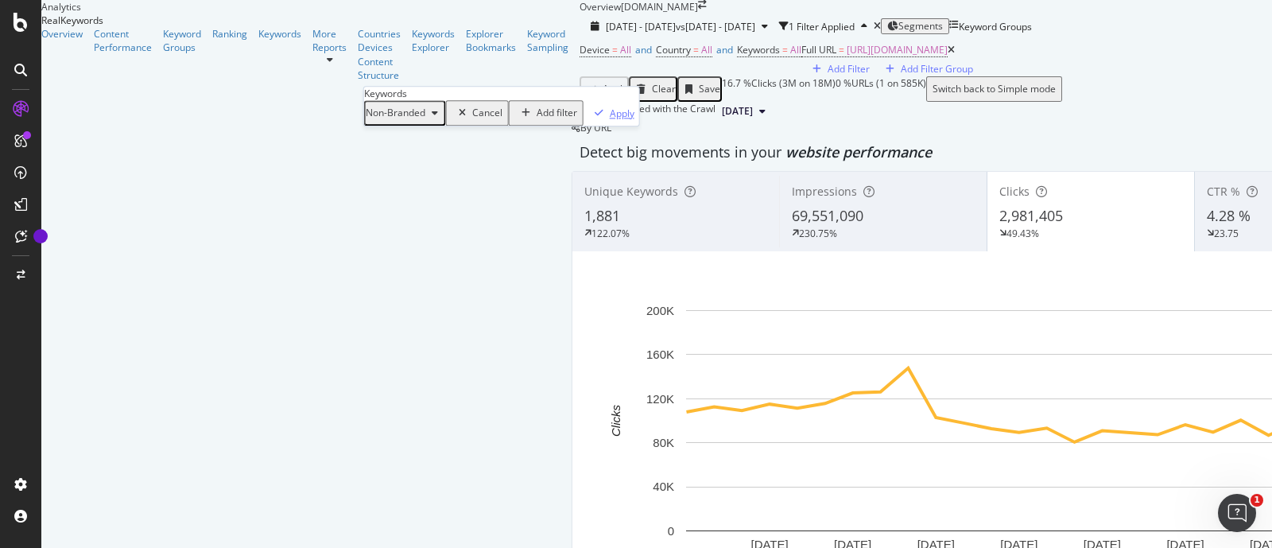
click at [610, 120] on div "Apply" at bounding box center [622, 114] width 25 height 14
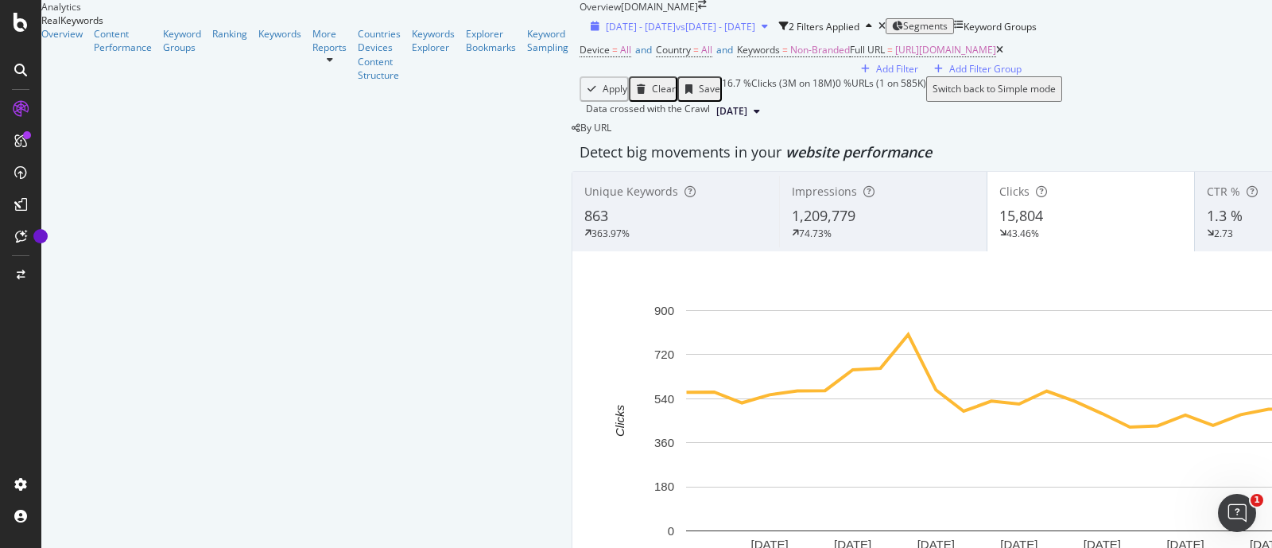
click at [676, 33] on span "vs [DATE] - [DATE]" at bounding box center [715, 27] width 79 height 14
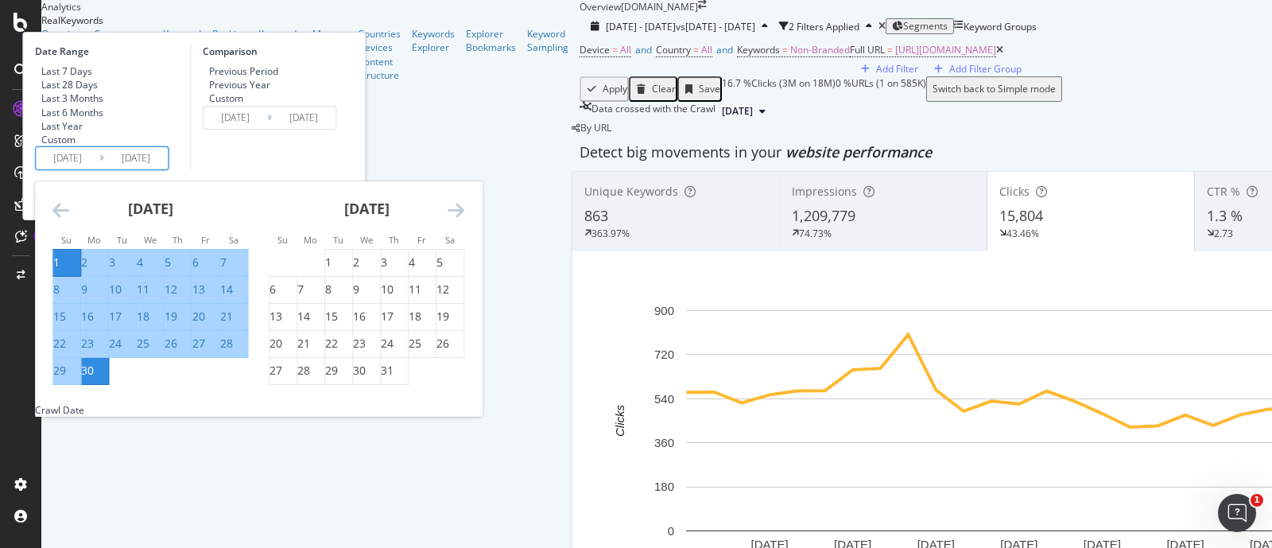
click at [99, 169] on input "[DATE]" at bounding box center [68, 158] width 64 height 22
click at [69, 219] on icon "Move backward to switch to the previous month." at bounding box center [60, 209] width 17 height 19
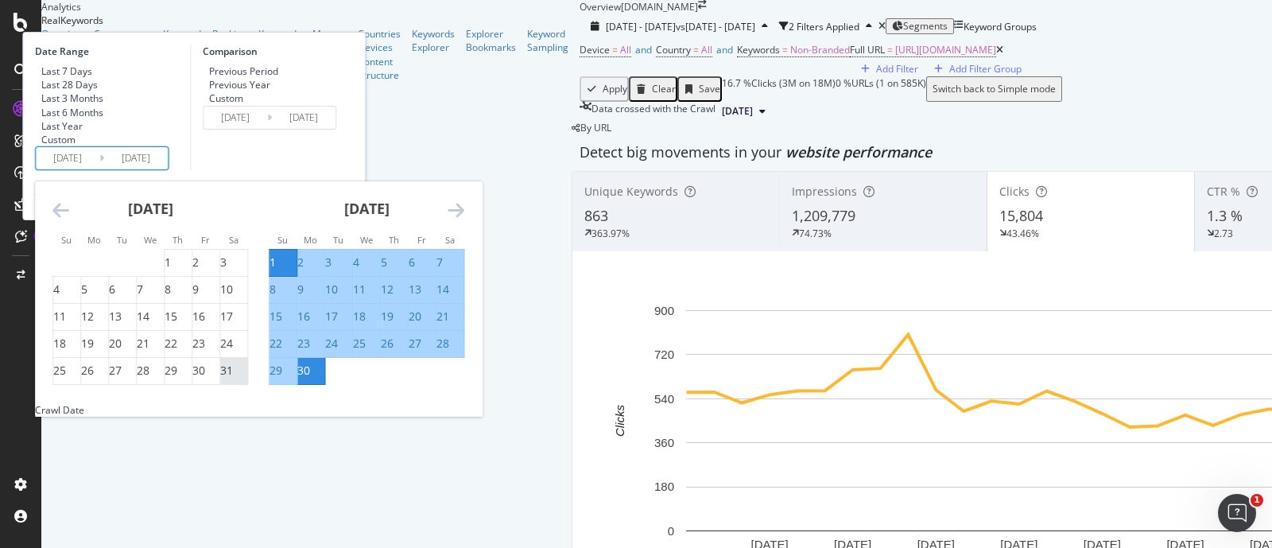
click at [233, 378] on div "31" at bounding box center [226, 370] width 13 height 16
type input "[DATE]"
click at [464, 219] on icon "Move forward to switch to the next month." at bounding box center [456, 209] width 17 height 19
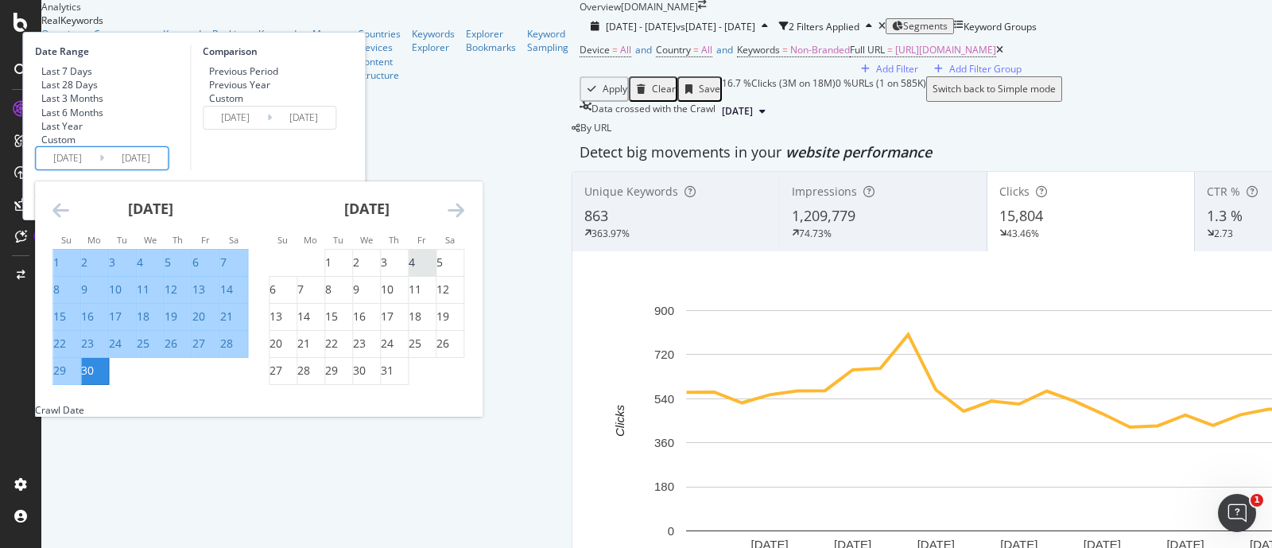
click at [415, 270] on div "4" at bounding box center [412, 262] width 6 height 16
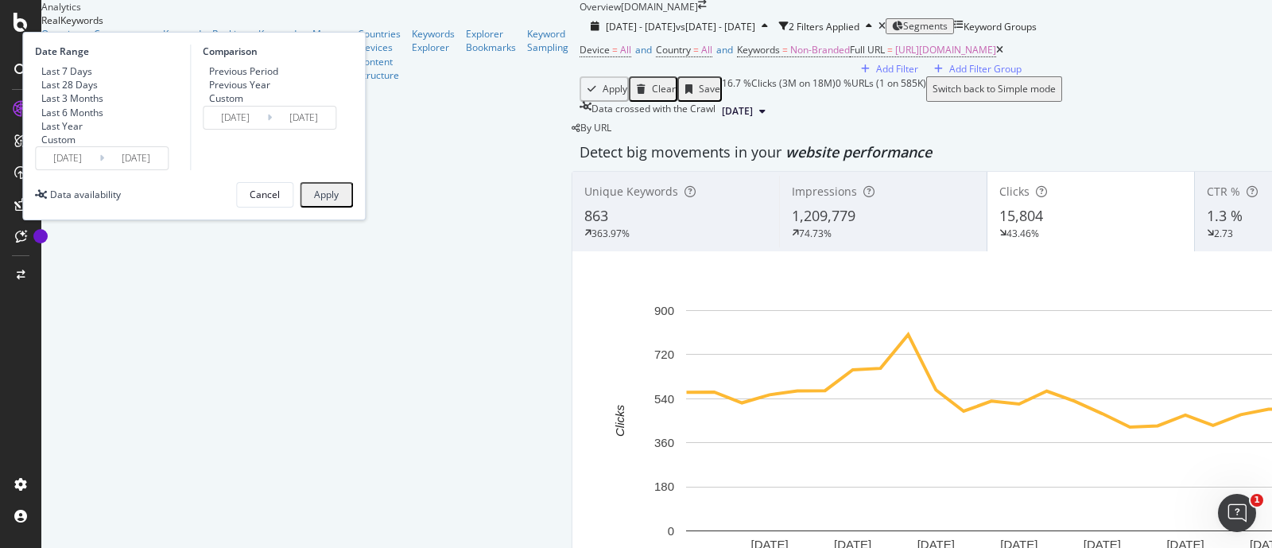
type input "[DATE]"
click at [99, 169] on input "[DATE]" at bounding box center [68, 158] width 64 height 22
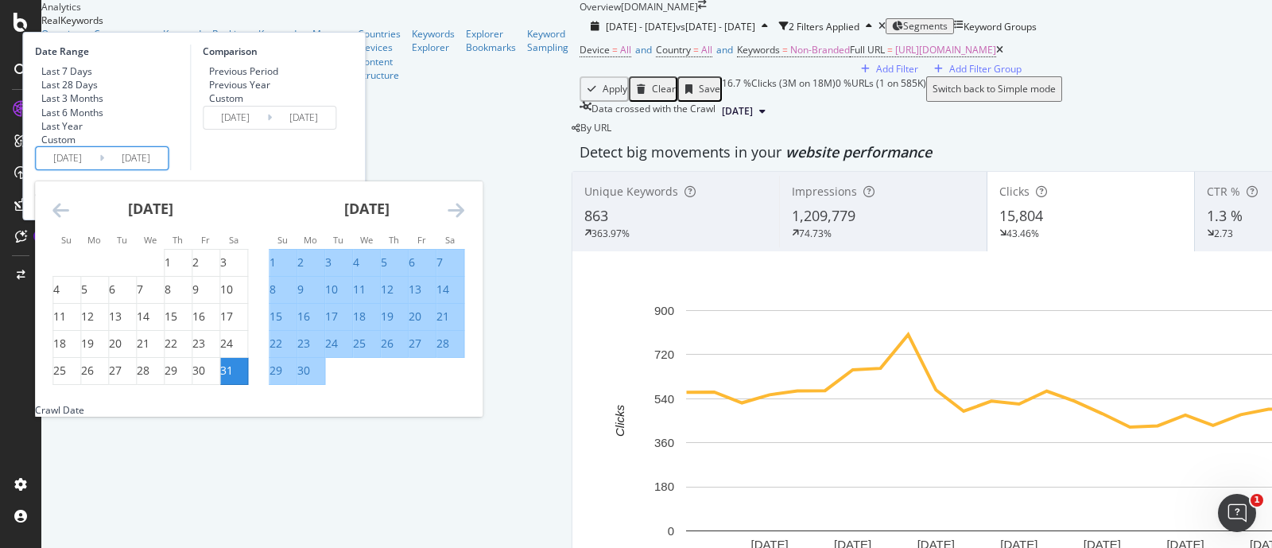
click at [464, 219] on icon "Move forward to switch to the next month." at bounding box center [456, 209] width 17 height 19
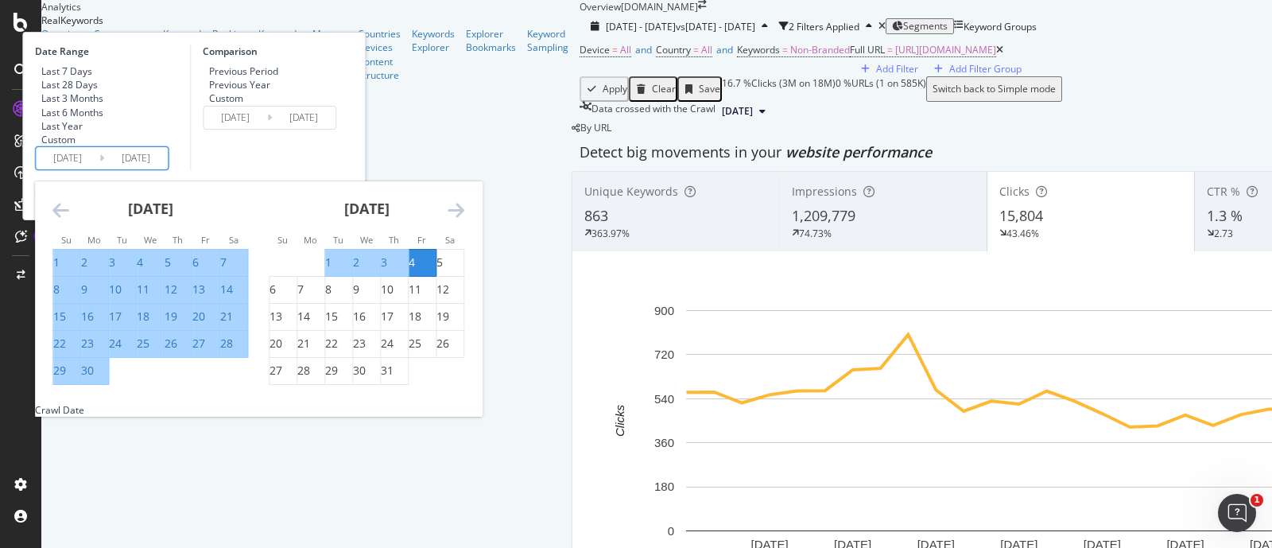
click at [341, 170] on div "Comparison Previous Period Previous Year Custom [DATE] Navigate forward to inte…" at bounding box center [265, 108] width 151 height 126
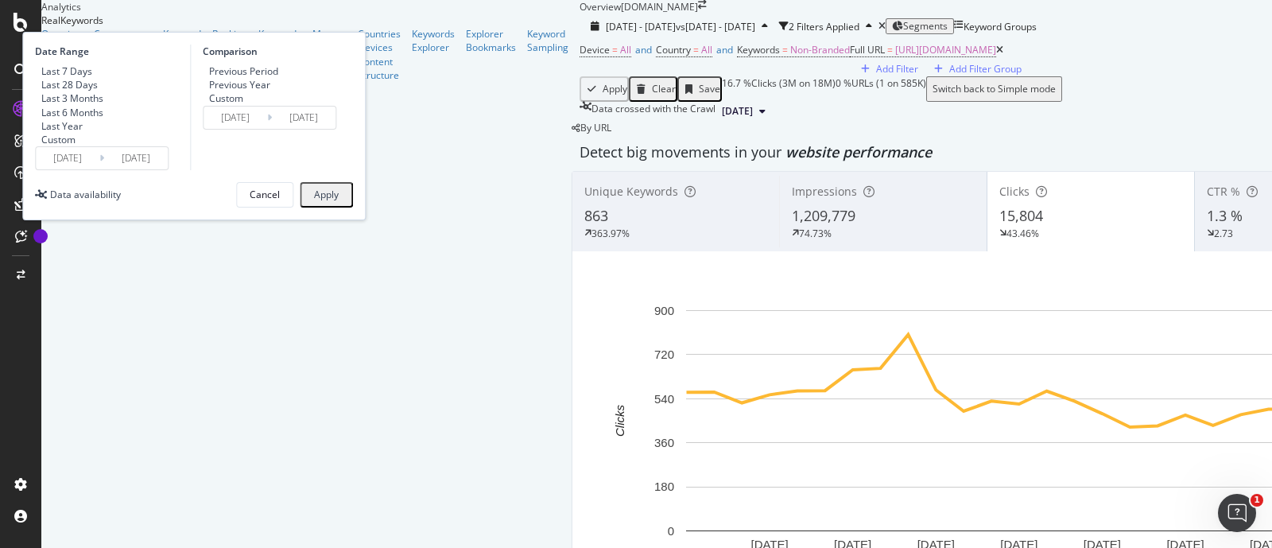
click at [339, 200] on div "Apply" at bounding box center [326, 194] width 25 height 11
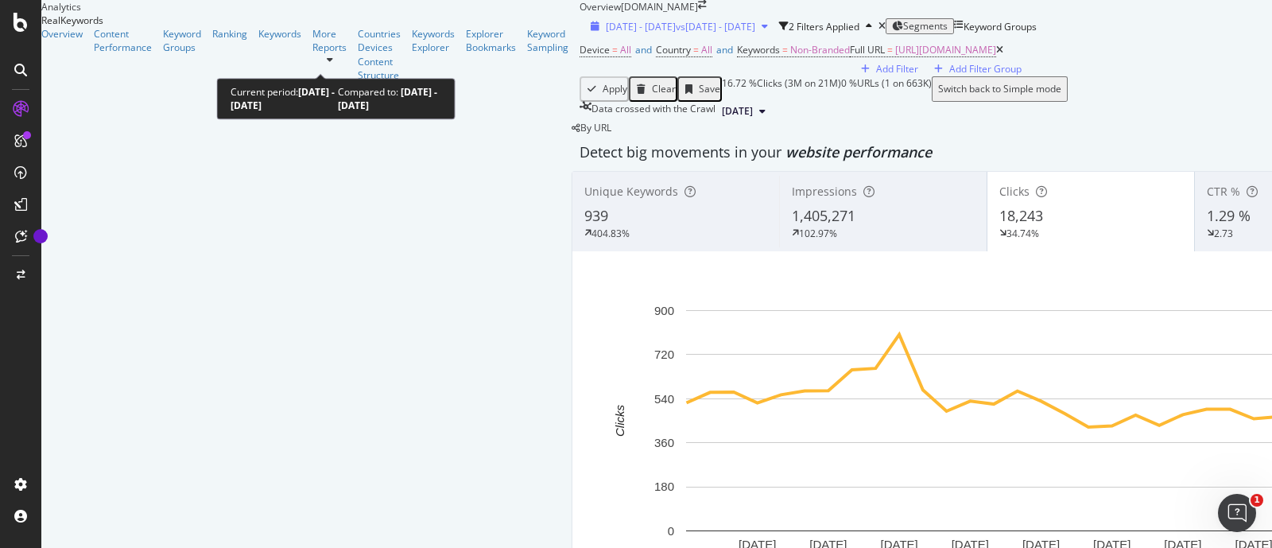
click at [606, 33] on span "[DATE] - [DATE]" at bounding box center [641, 27] width 70 height 14
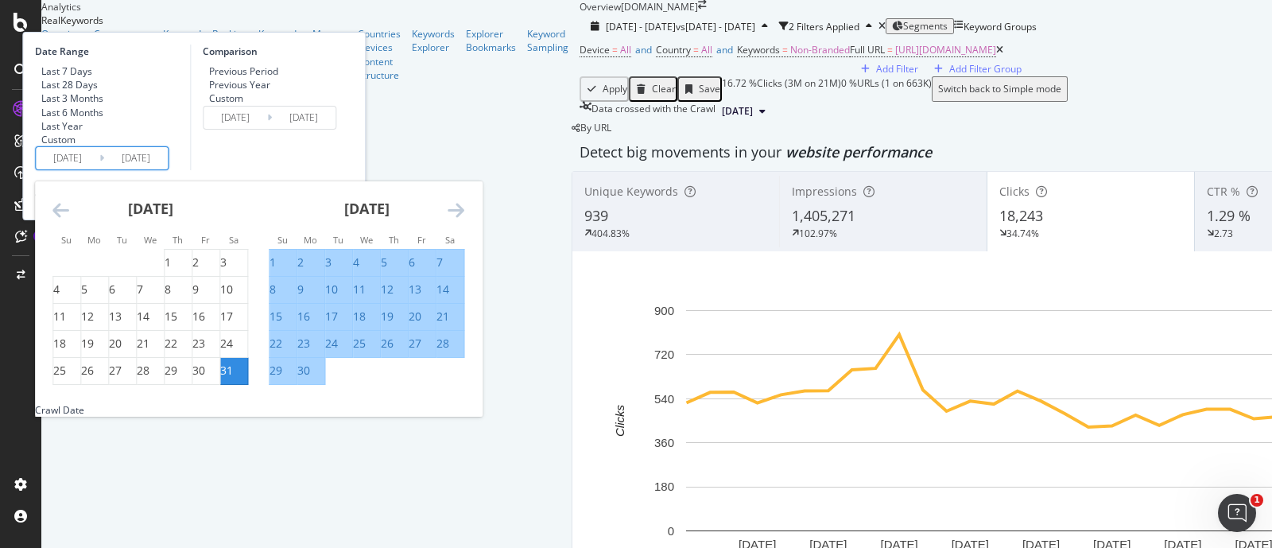
drag, startPoint x: 248, startPoint y: 235, endPoint x: 238, endPoint y: 269, distance: 34.9
click at [242, 220] on div "Date Range Last 7 Days Last 28 Days Last 3 Months Last 6 Months Last Year Custo…" at bounding box center [193, 126] width 343 height 188
click at [464, 219] on icon "Move forward to switch to the next month." at bounding box center [456, 209] width 17 height 19
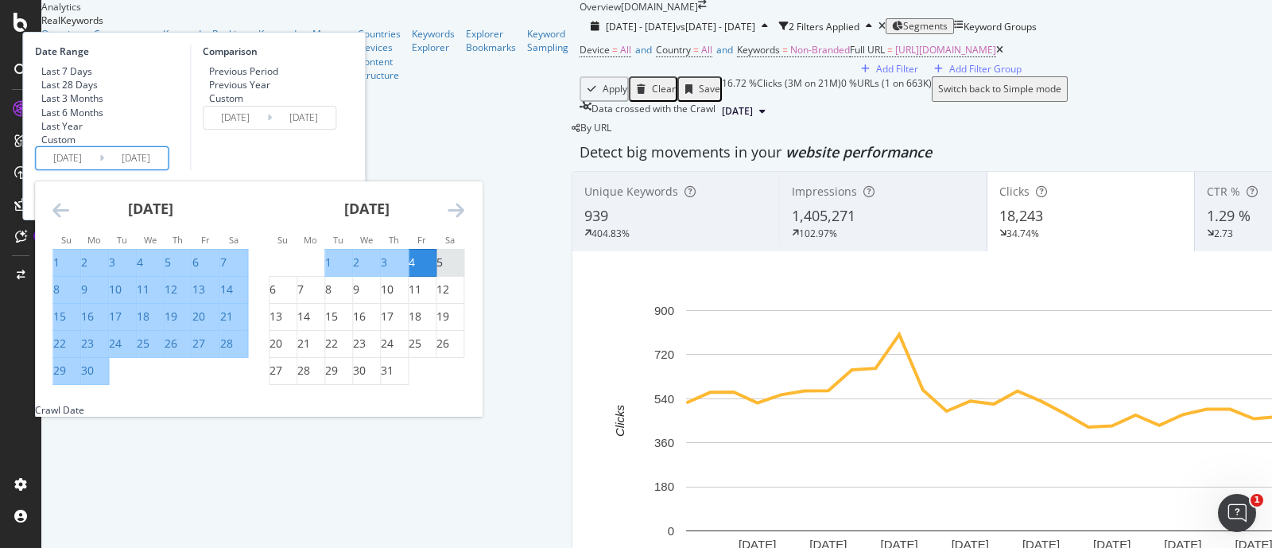
click at [443, 270] on div "5" at bounding box center [439, 262] width 6 height 16
type input "[DATE]"
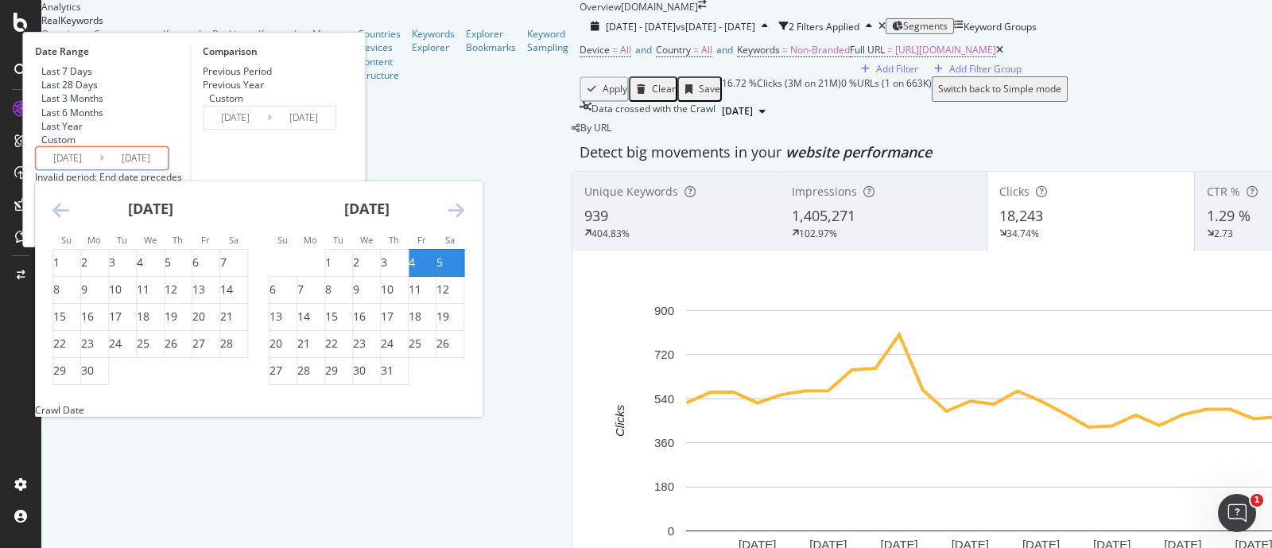
click at [443, 270] on div "5" at bounding box center [439, 262] width 6 height 16
type input "[DATE]"
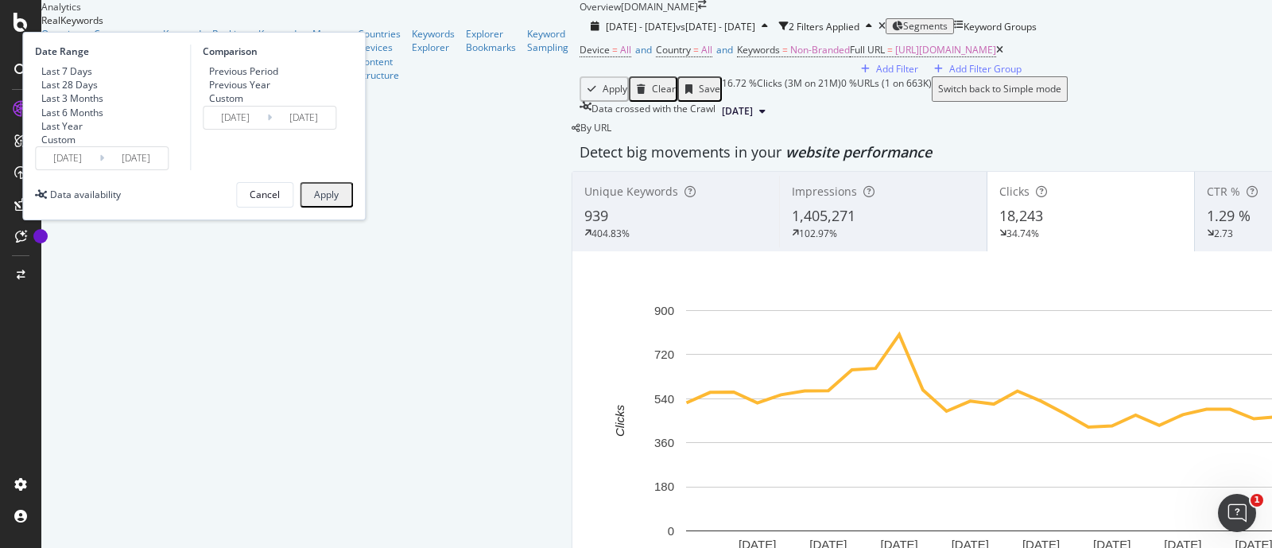
click at [99, 169] on input "[DATE]" at bounding box center [68, 158] width 64 height 22
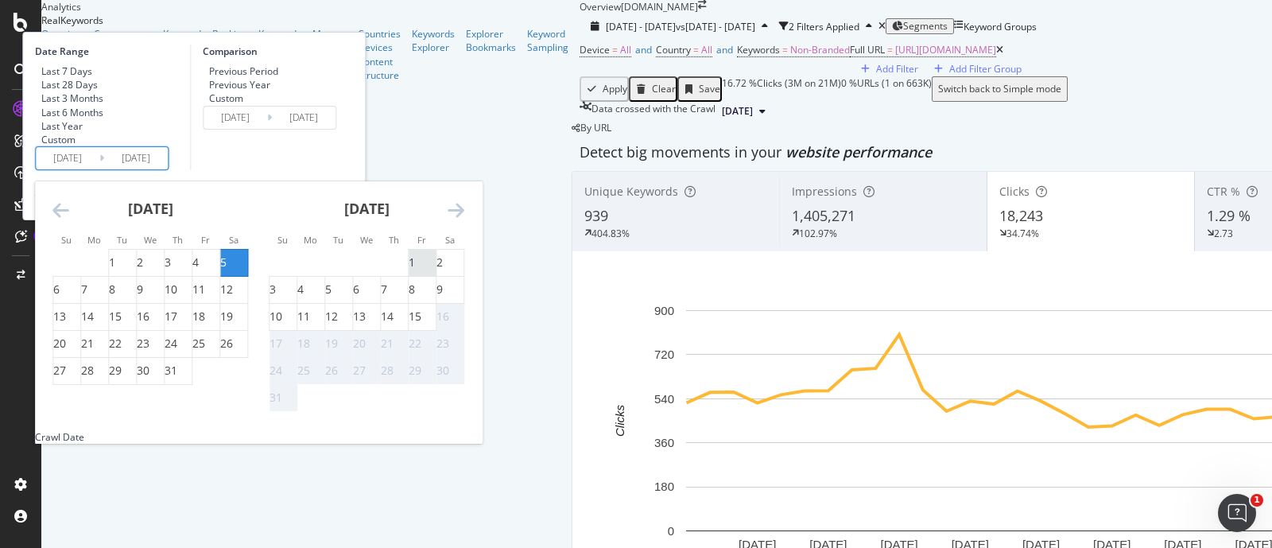
click at [415, 270] on div "1" at bounding box center [412, 262] width 6 height 16
click at [341, 197] on div "Comparison Previous Period Previous Year Custom [DATE] Navigate forward to inte…" at bounding box center [265, 121] width 151 height 153
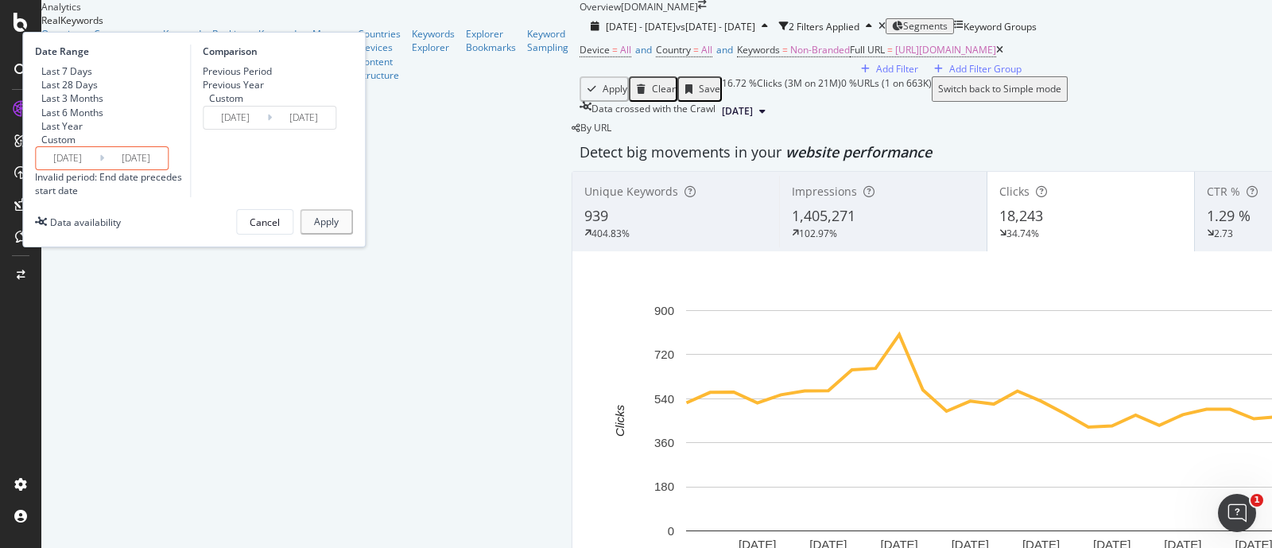
click at [99, 169] on input "[DATE]" at bounding box center [68, 158] width 64 height 22
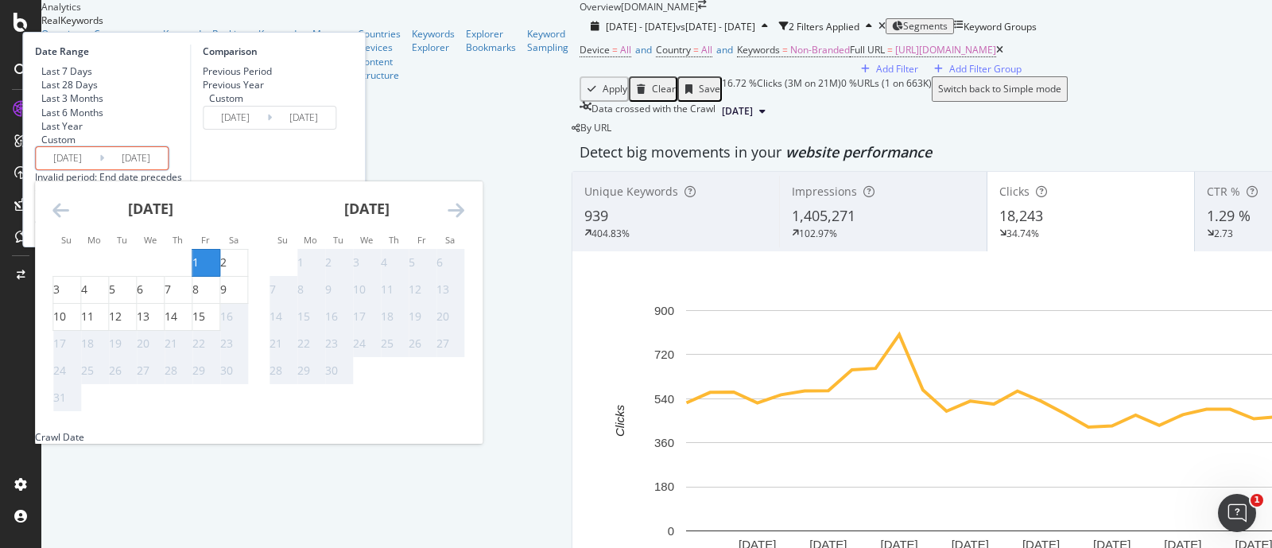
click at [69, 219] on icon "Move backward to switch to the previous month." at bounding box center [60, 209] width 17 height 19
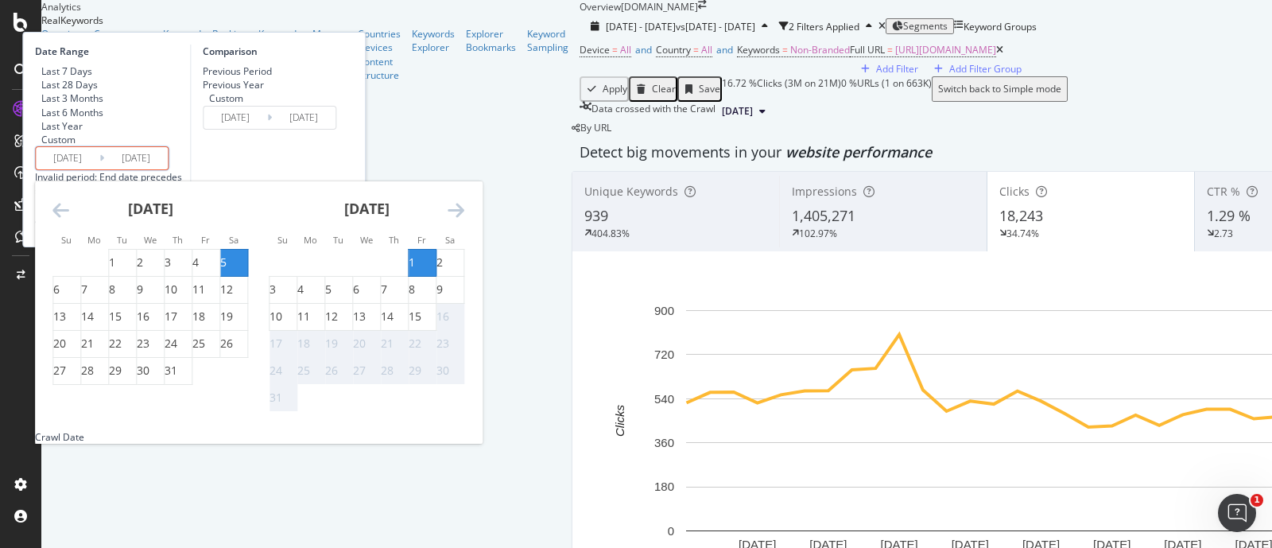
click at [227, 270] on div "5" at bounding box center [223, 262] width 6 height 16
type input "[DATE]"
click at [436, 270] on div "1" at bounding box center [422, 262] width 27 height 16
type input "[DATE]"
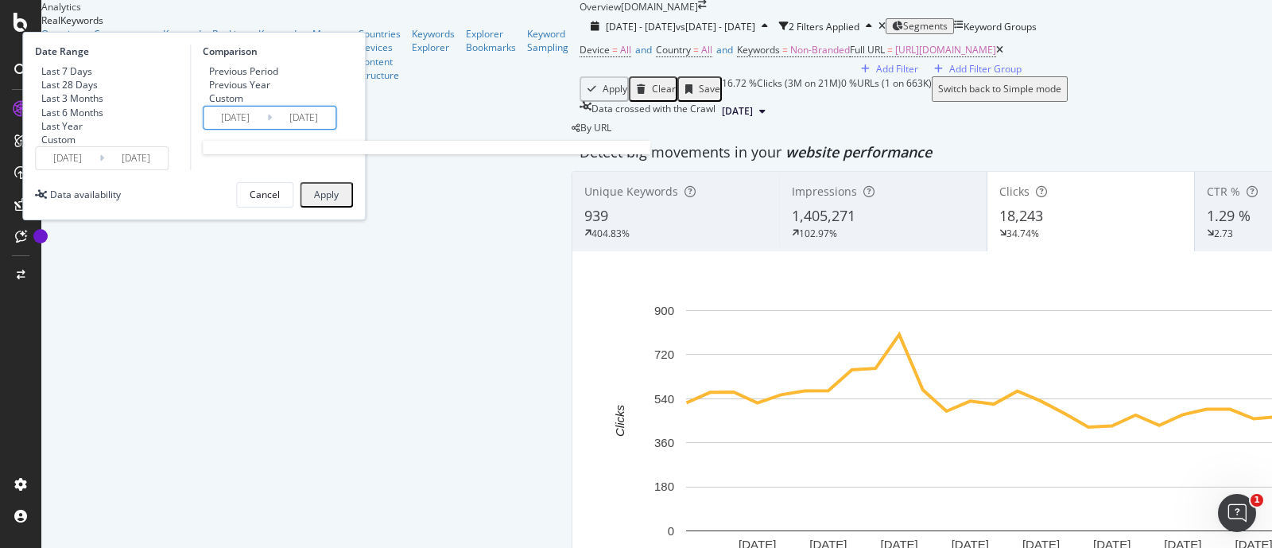
click at [335, 129] on input "[DATE]" at bounding box center [304, 118] width 64 height 22
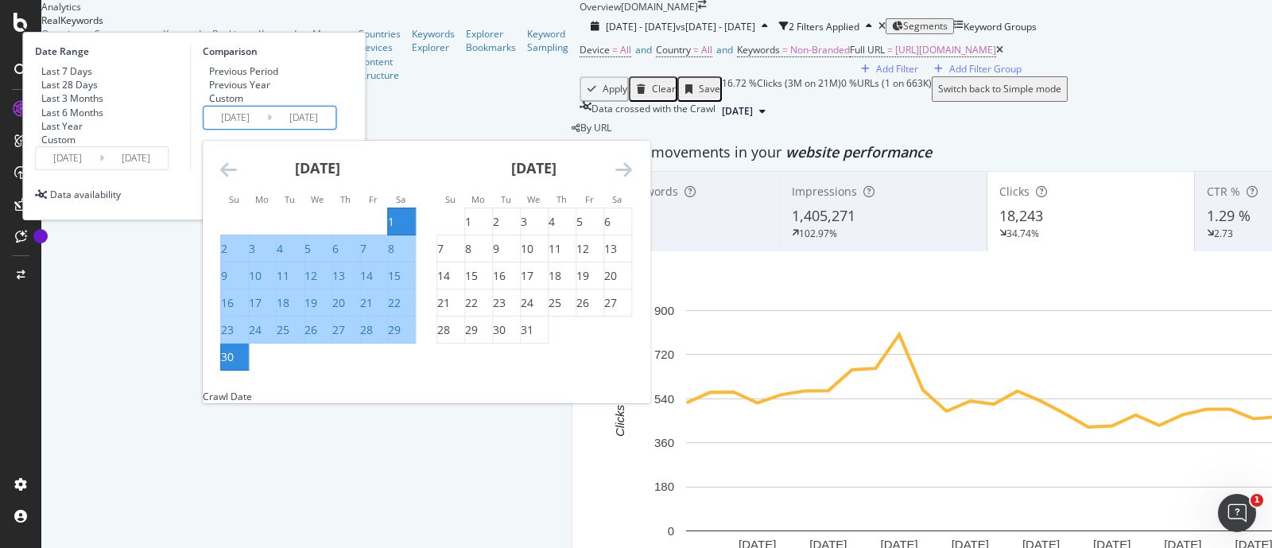
click at [339, 257] on div "6" at bounding box center [335, 249] width 6 height 16
type input "[DATE]"
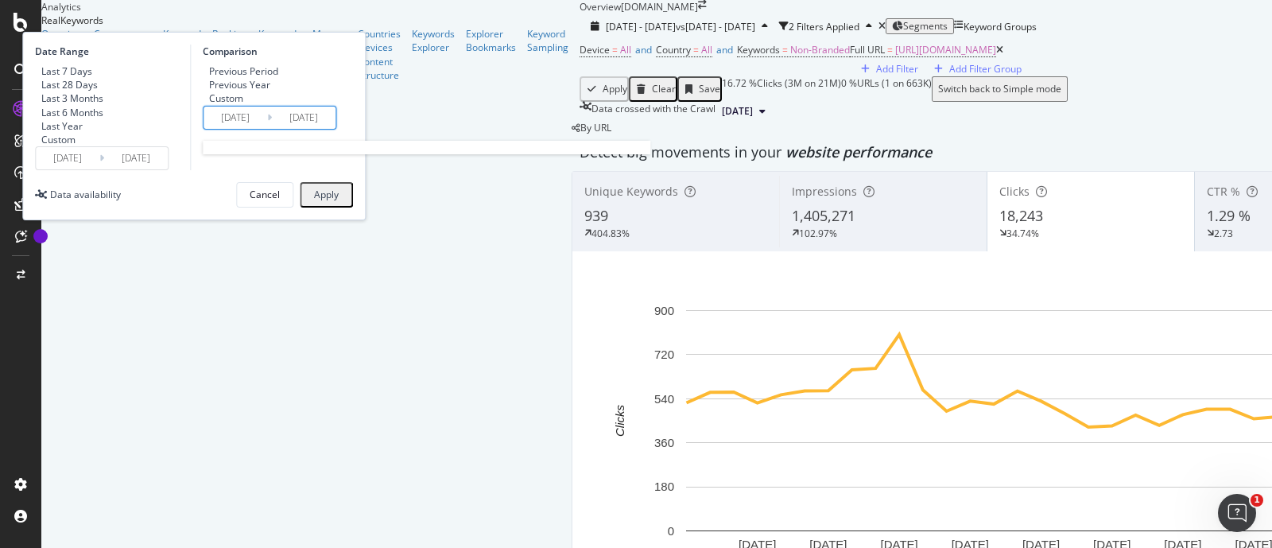
click at [267, 129] on input "[DATE]" at bounding box center [235, 118] width 64 height 22
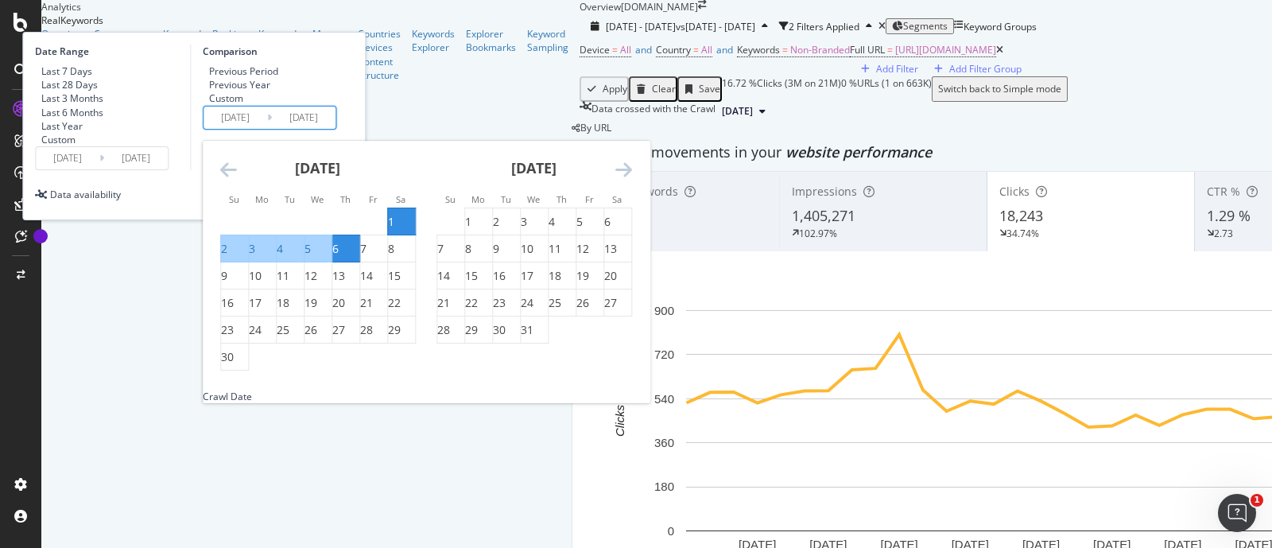
click at [339, 257] on div "6" at bounding box center [335, 249] width 6 height 16
type input "[DATE]"
click at [632, 179] on icon "Move forward to switch to the next month." at bounding box center [623, 169] width 17 height 19
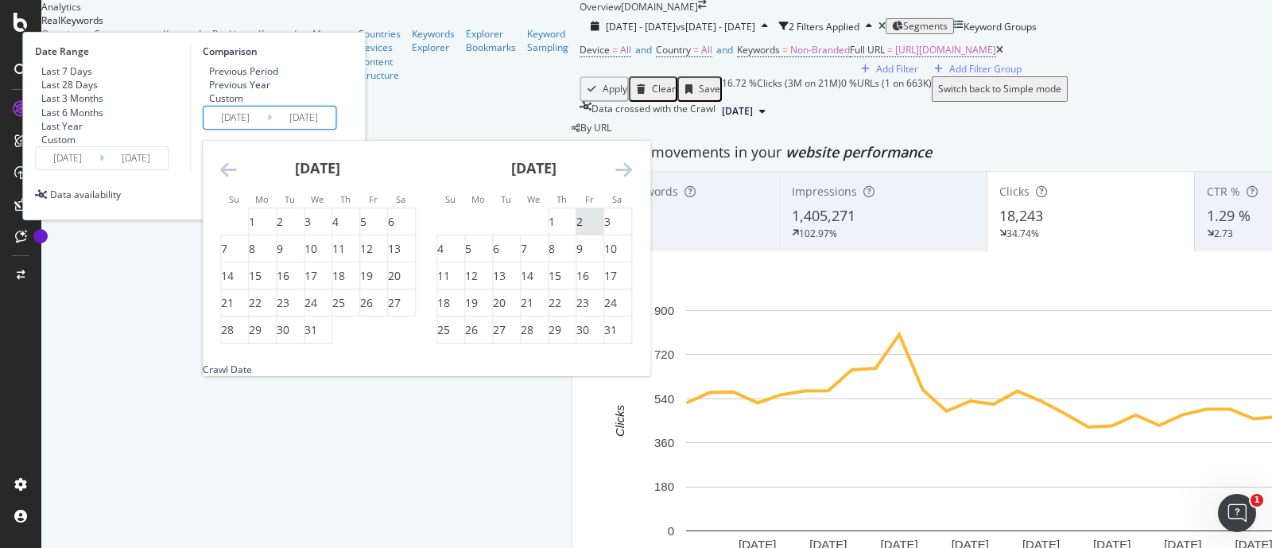
click at [583, 230] on div "2" at bounding box center [579, 222] width 6 height 16
type input "[DATE]"
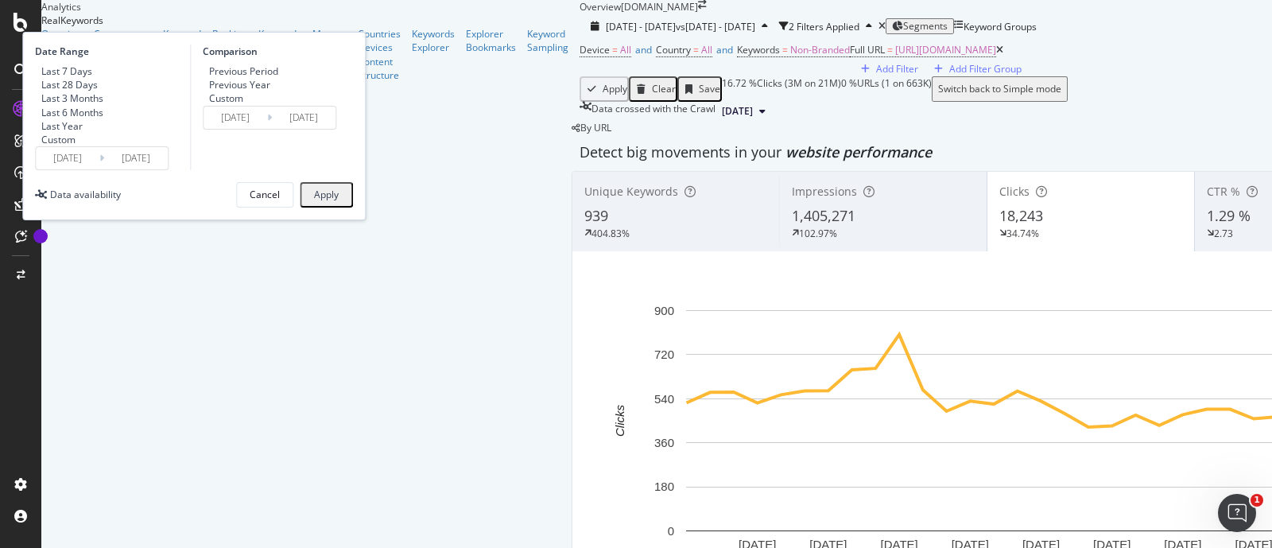
click at [267, 129] on input "[DATE]" at bounding box center [235, 118] width 64 height 22
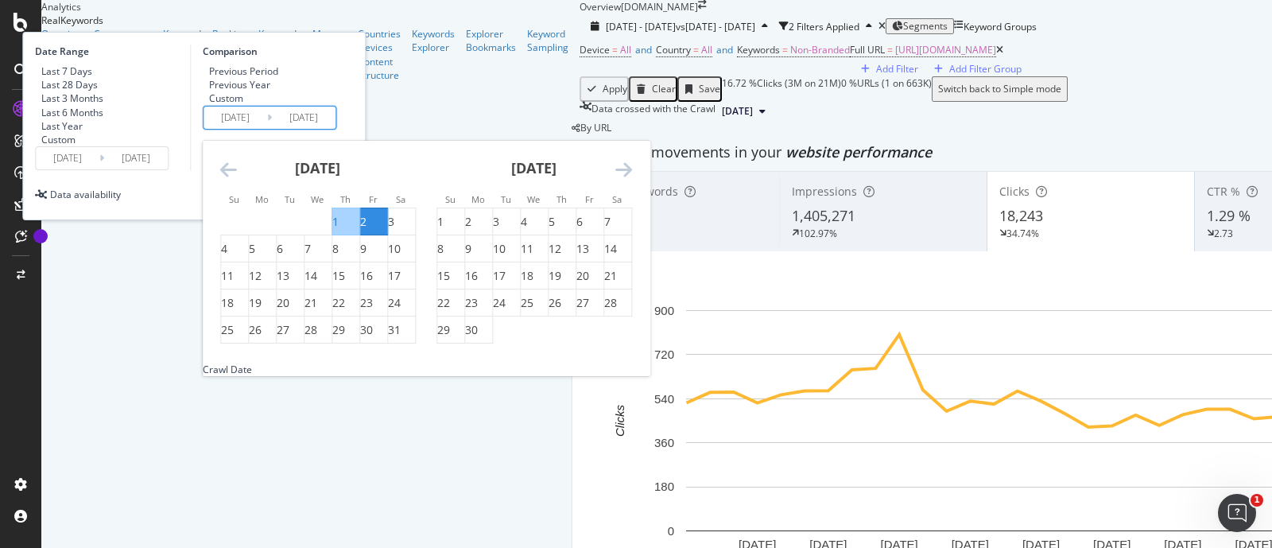
click at [237, 179] on icon "Move backward to switch to the previous month." at bounding box center [228, 169] width 17 height 19
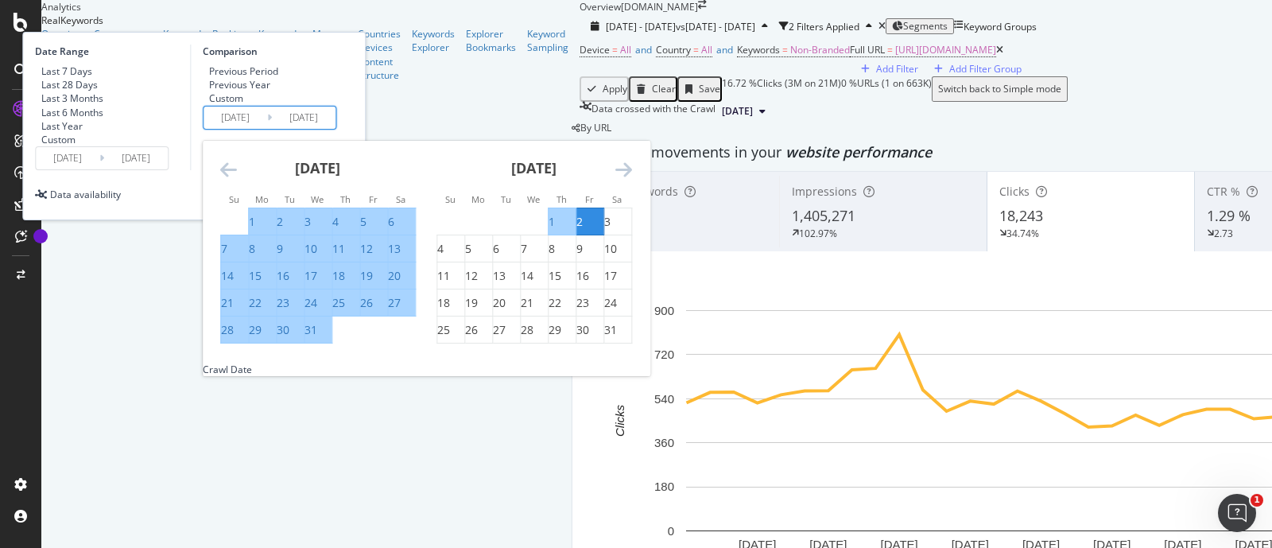
click at [237, 179] on icon "Move backward to switch to the previous month." at bounding box center [228, 169] width 17 height 19
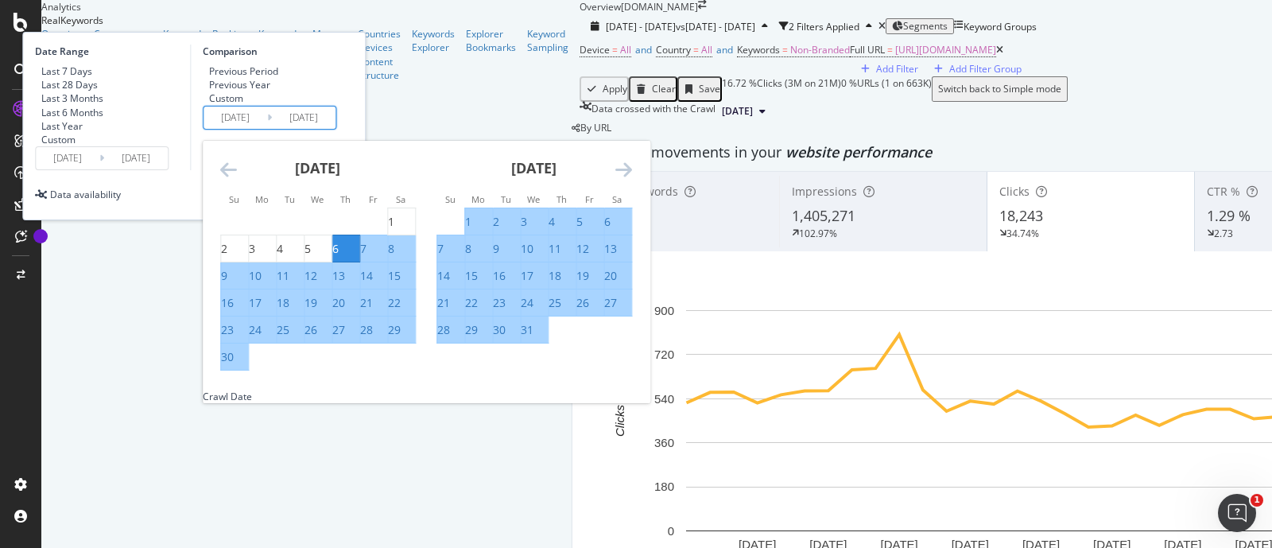
click at [610, 230] on div "6" at bounding box center [607, 222] width 6 height 16
type input "[DATE]"
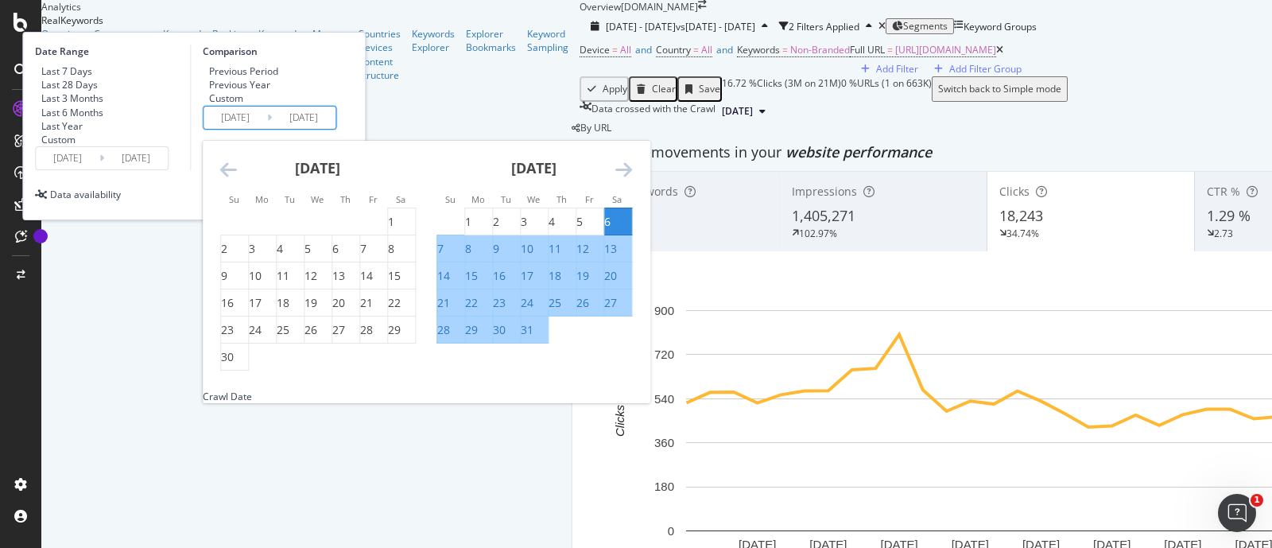
click at [610, 230] on div "6" at bounding box center [607, 222] width 6 height 16
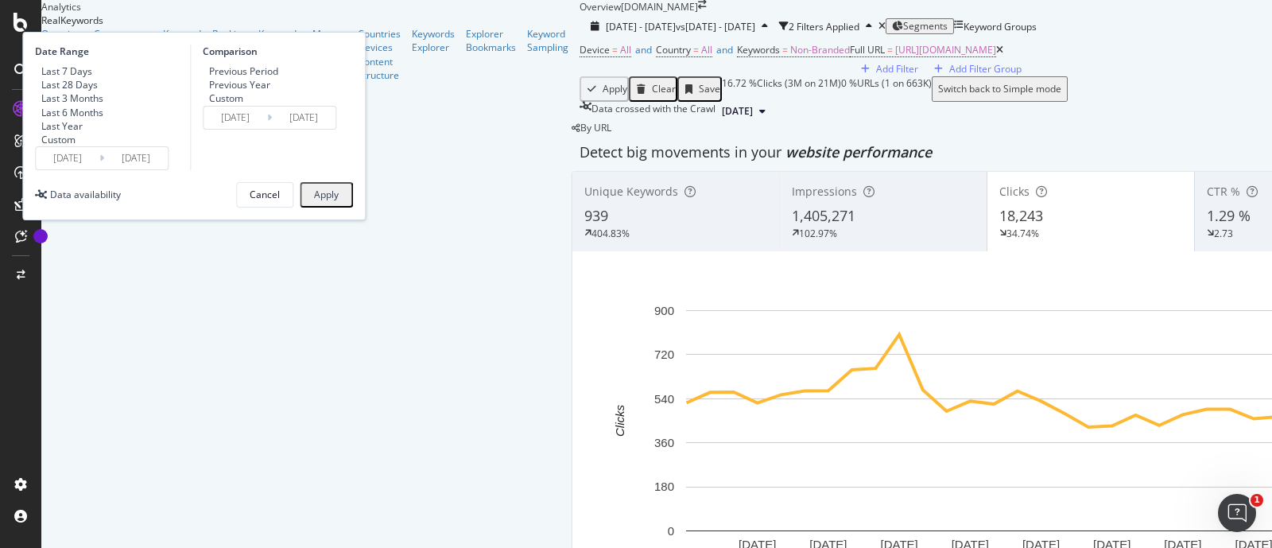
click at [267, 129] on input "[DATE]" at bounding box center [235, 118] width 64 height 22
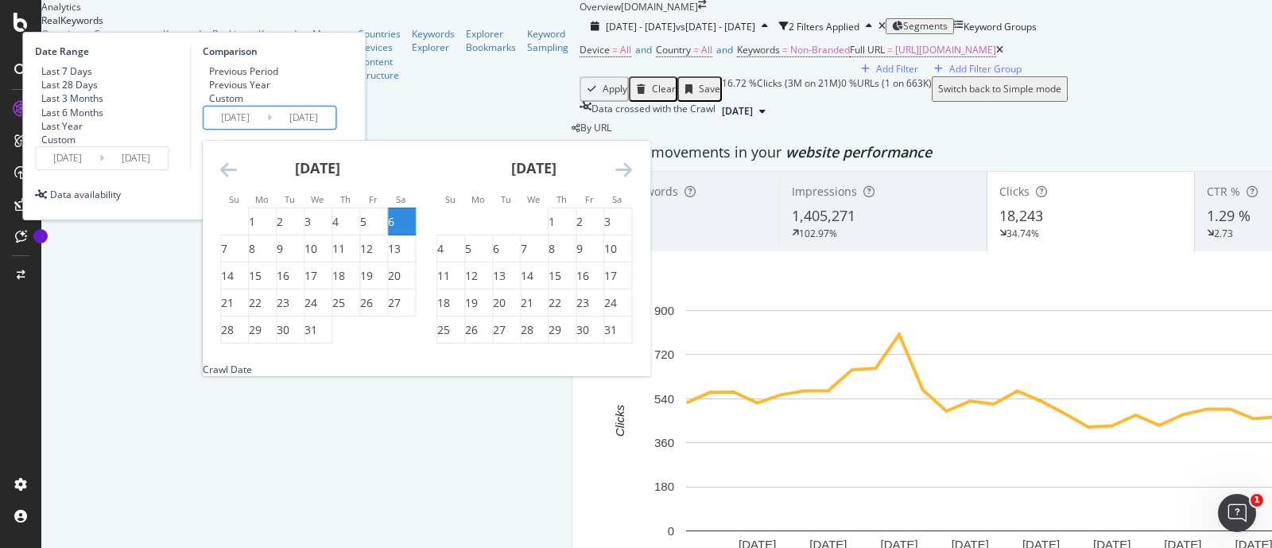
click at [394, 230] on div "6" at bounding box center [391, 222] width 6 height 16
click at [583, 230] on div "2" at bounding box center [579, 222] width 6 height 16
type input "[DATE]"
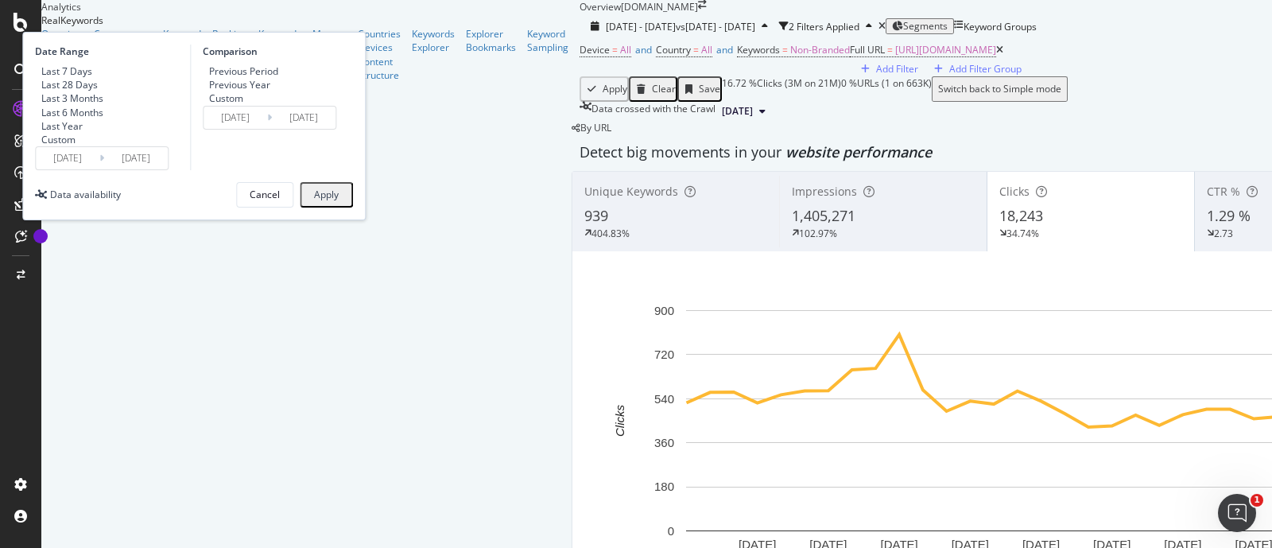
click at [267, 129] on input "[DATE]" at bounding box center [235, 118] width 64 height 22
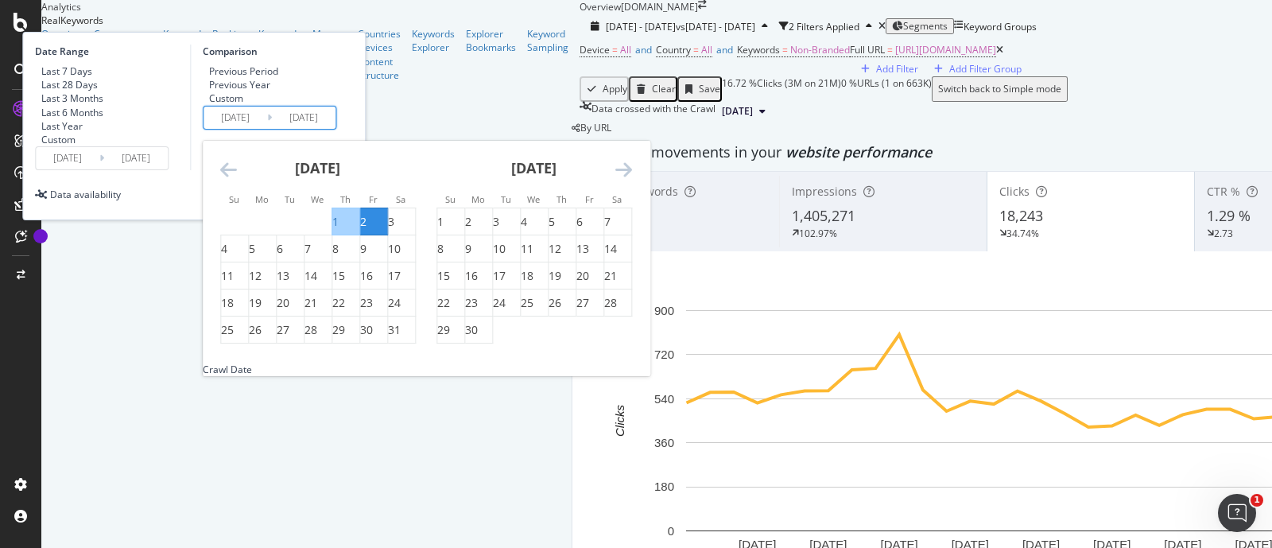
click at [237, 179] on icon "Move backward to switch to the previous month." at bounding box center [228, 169] width 17 height 19
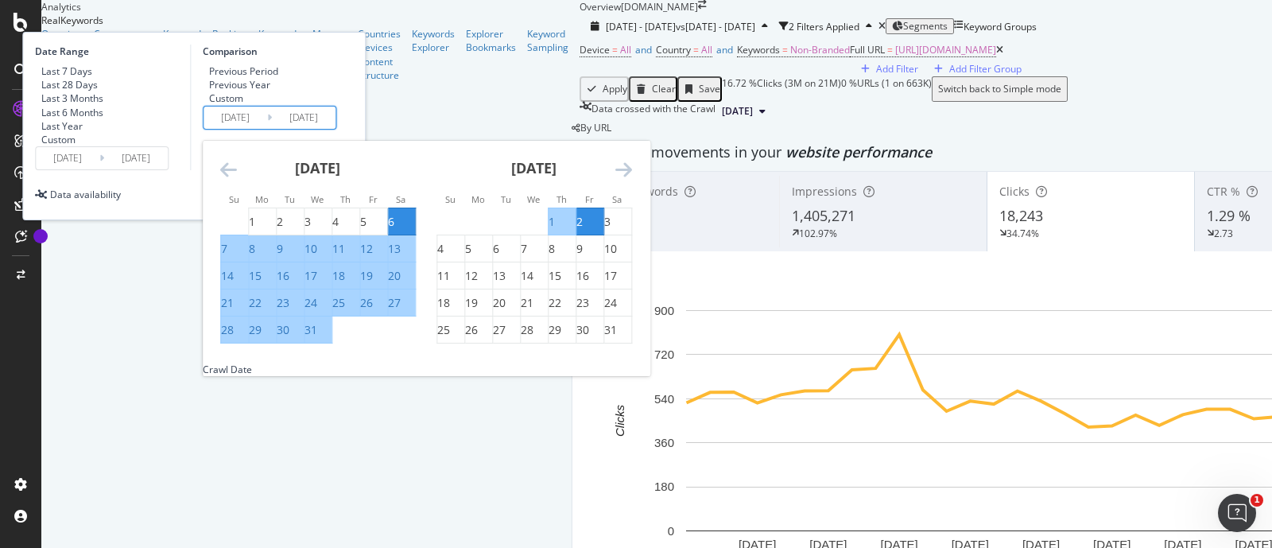
click at [353, 143] on div "Date Range Last 7 Days Last 28 Days Last 3 Months Last 6 Months Last Year Custo…" at bounding box center [194, 108] width 318 height 126
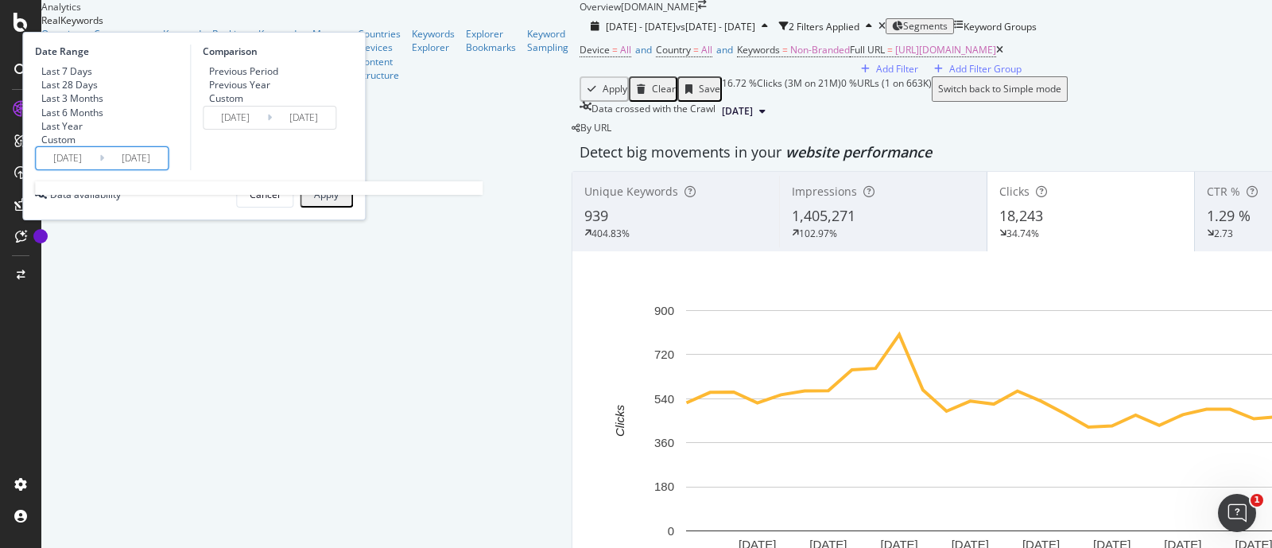
click at [168, 169] on input "[DATE]" at bounding box center [136, 158] width 64 height 22
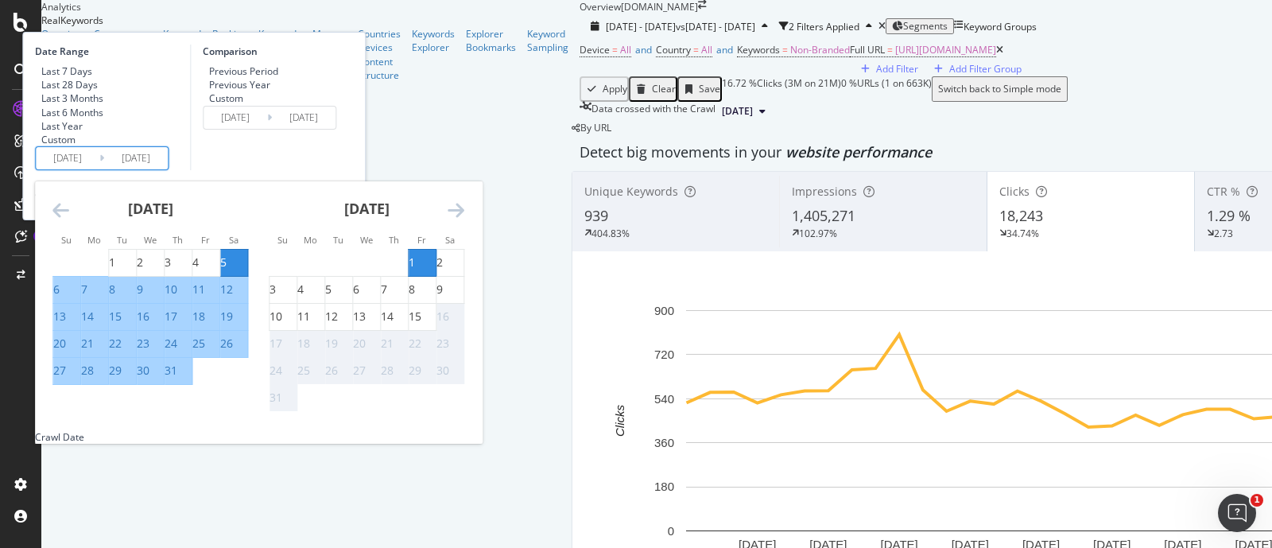
click at [341, 170] on div "Comparison Previous Period Previous Year Custom [DATE] Navigate forward to inte…" at bounding box center [265, 108] width 151 height 126
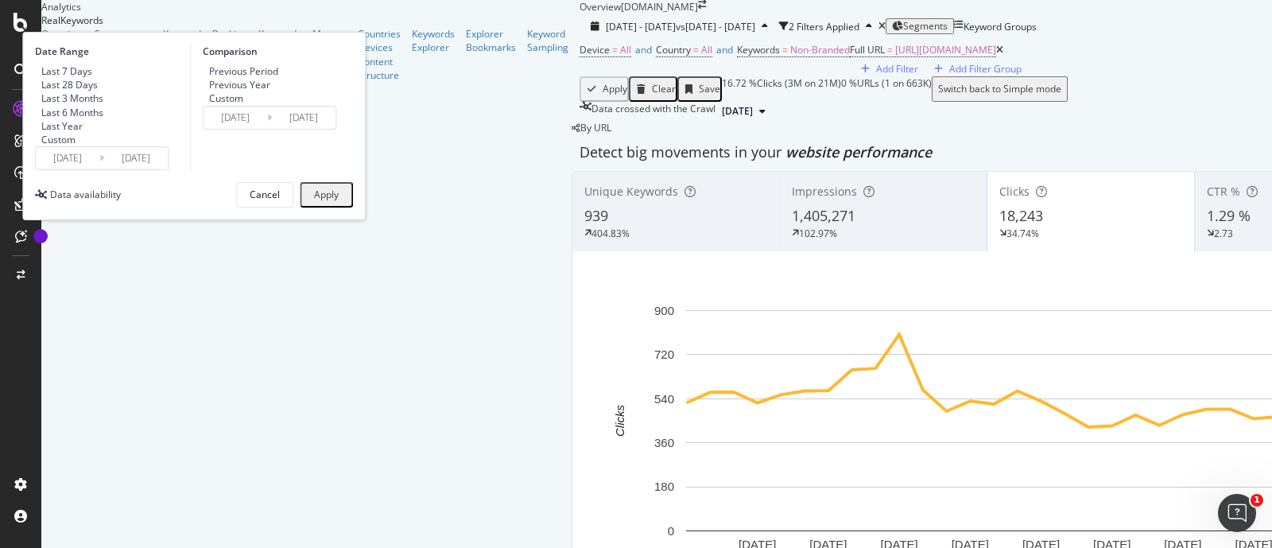
click at [353, 207] on button "Apply" at bounding box center [326, 194] width 53 height 25
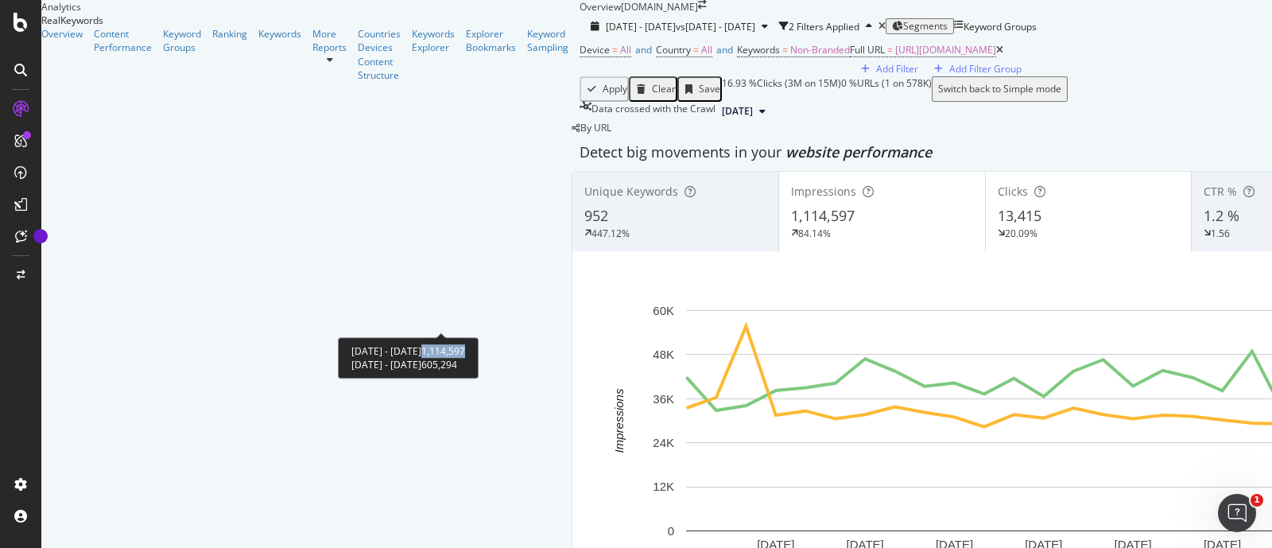
copy span "1,114,597"
drag, startPoint x: 489, startPoint y: 348, endPoint x: 532, endPoint y: 352, distance: 43.1
click at [479, 352] on div "[DATE] - [DATE] 1,114,597 [DATE] - [DATE] 605,294" at bounding box center [408, 357] width 141 height 41
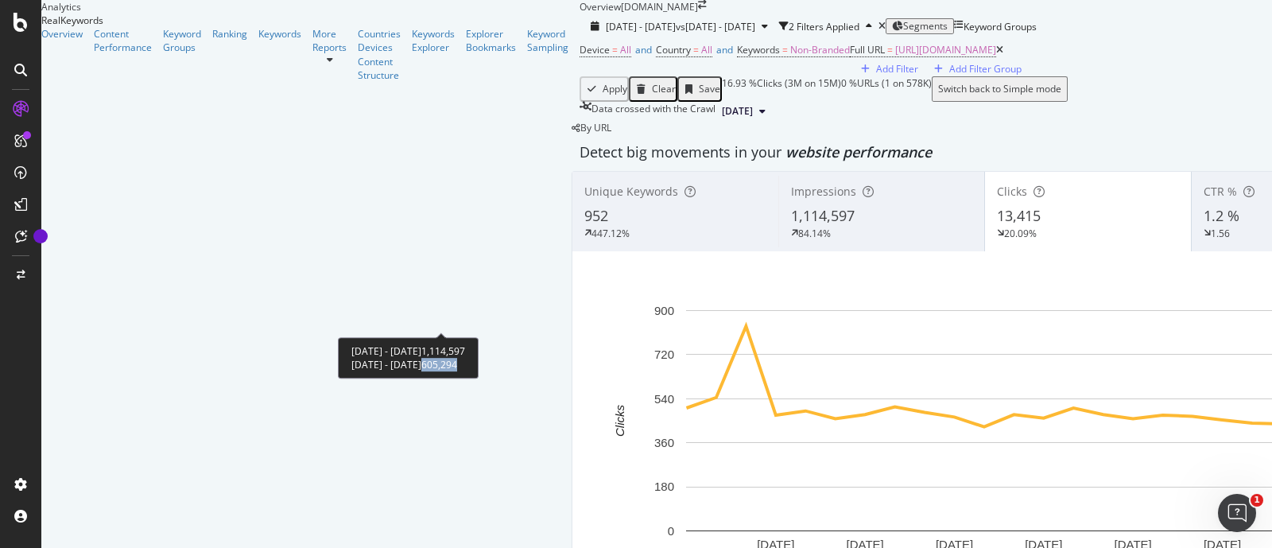
copy span "605,294"
drag, startPoint x: 490, startPoint y: 367, endPoint x: 530, endPoint y: 366, distance: 40.6
click at [479, 366] on div "[DATE] - [DATE] 1,114,597 [DATE] - [DATE] 605,294" at bounding box center [408, 357] width 141 height 41
